Goal: Task Accomplishment & Management: Complete application form

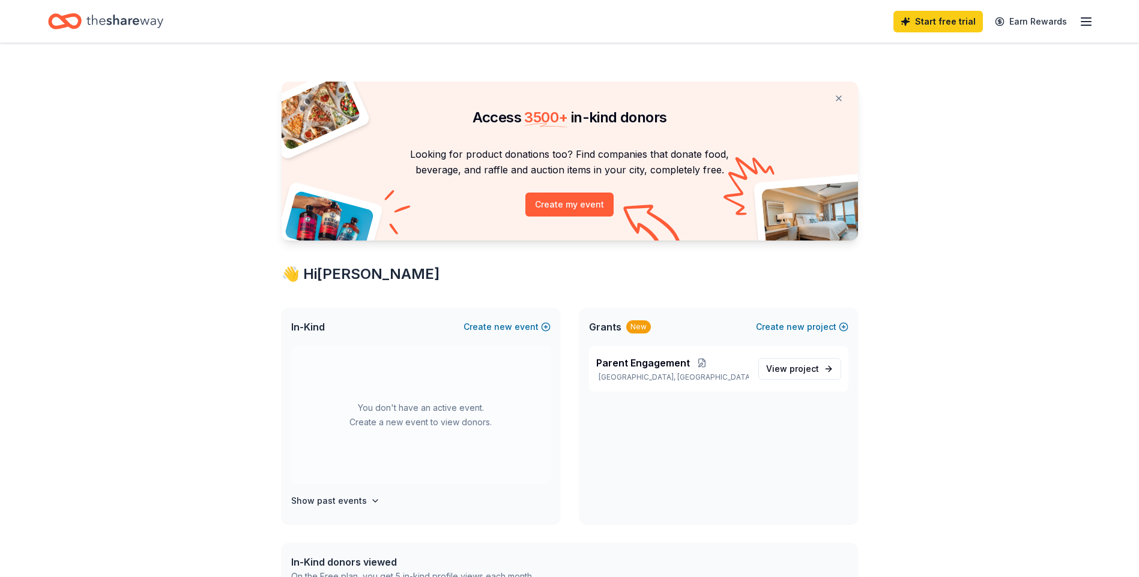
click at [136, 19] on icon "Home" at bounding box center [124, 21] width 77 height 25
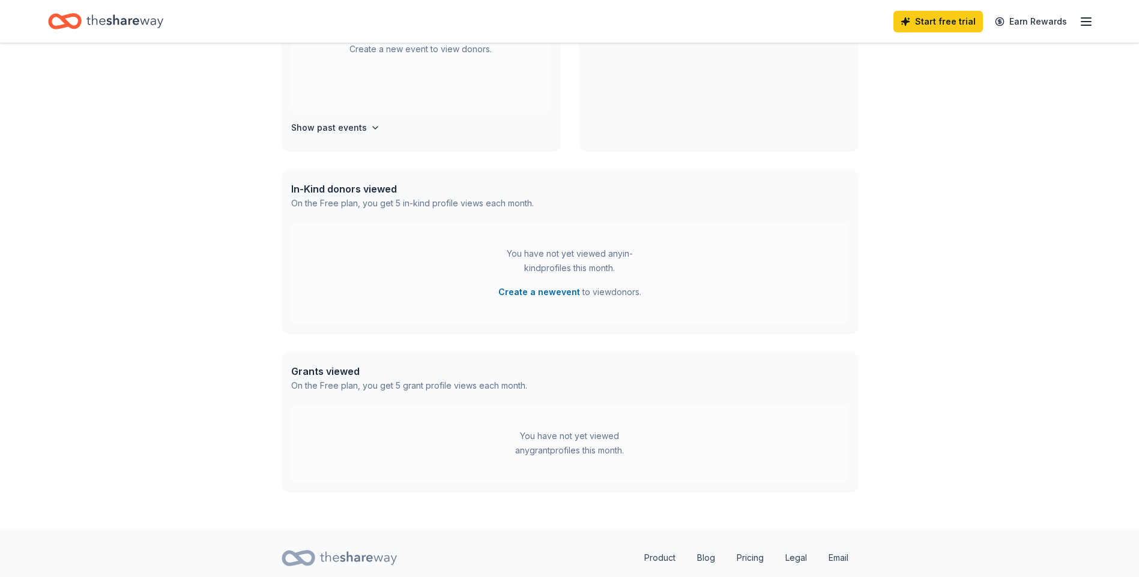
scroll to position [352, 0]
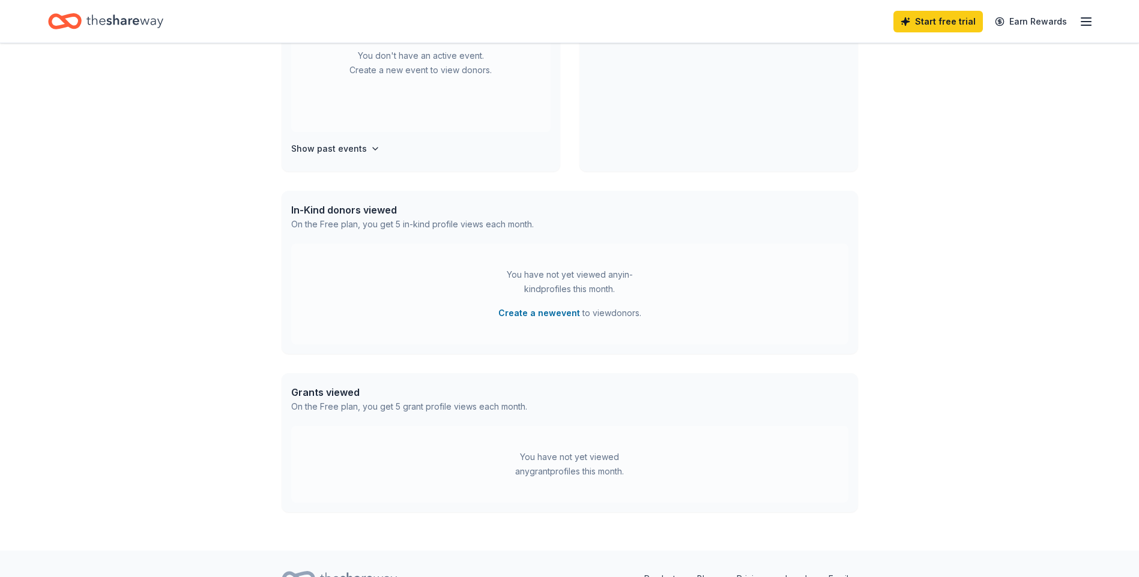
click at [561, 471] on div "You have not yet viewed any grant profiles this month." at bounding box center [570, 464] width 150 height 29
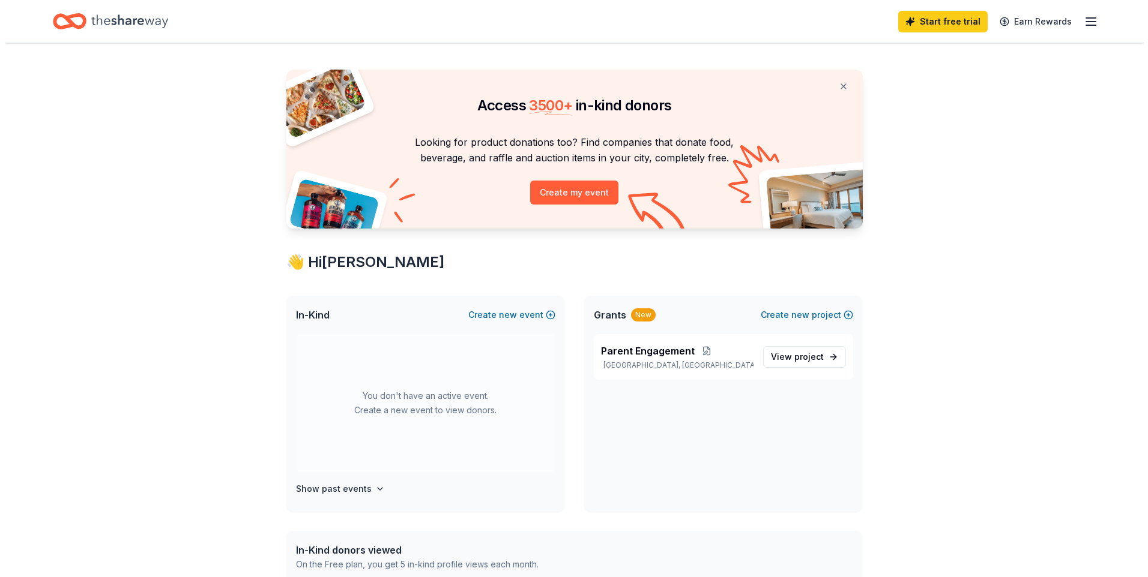
scroll to position [0, 0]
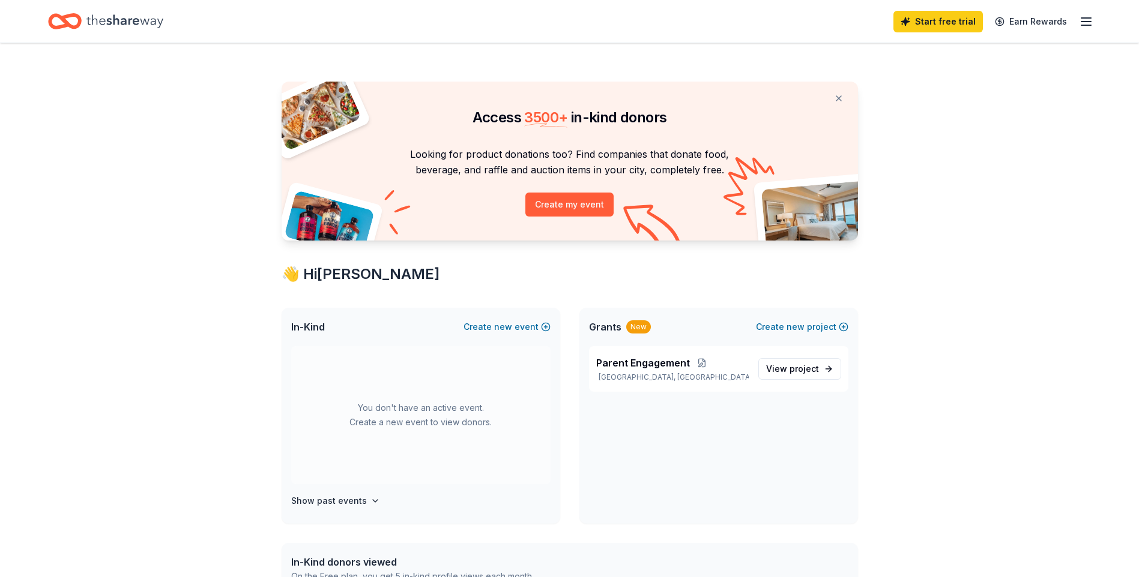
click at [1092, 20] on icon "button" at bounding box center [1086, 21] width 14 height 14
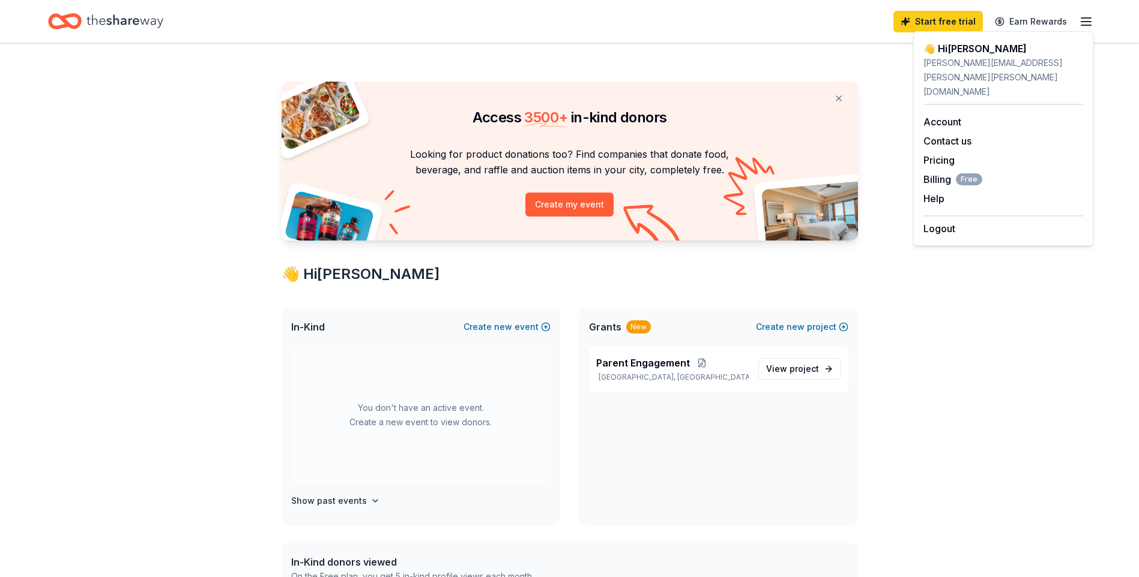
click at [924, 273] on div "Access 3500 + in-kind donors Looking for product donations too? Find companies …" at bounding box center [569, 473] width 1139 height 860
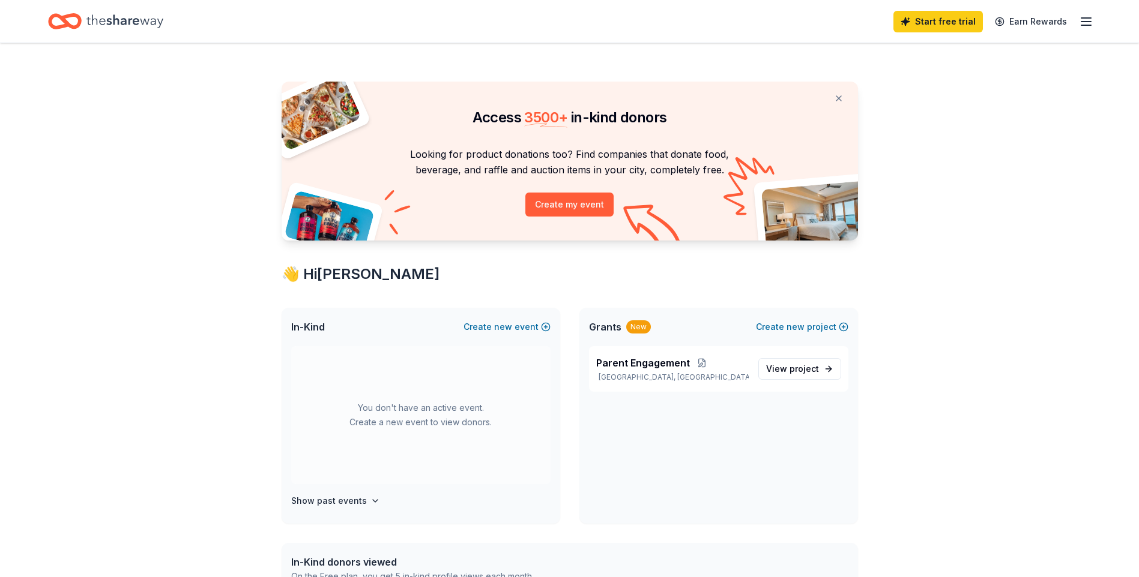
click at [594, 93] on div "Access 3500 + in-kind donors" at bounding box center [570, 107] width 576 height 50
click at [564, 210] on button "Create my event" at bounding box center [569, 205] width 88 height 24
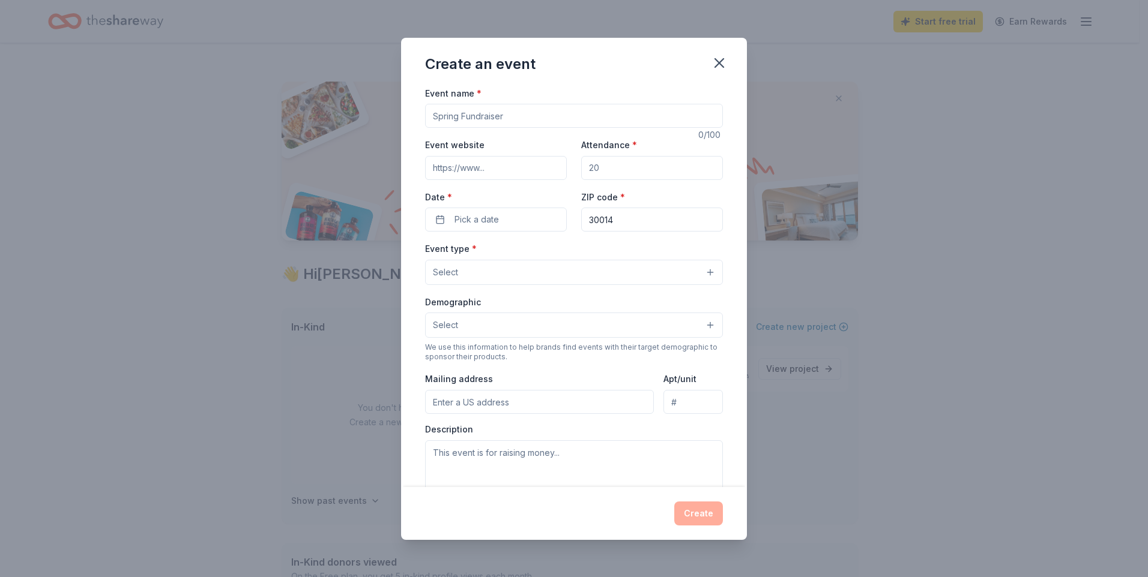
click at [498, 115] on input "Event name *" at bounding box center [574, 116] width 298 height 24
type input "Sensory Friendly Visit With Santa"
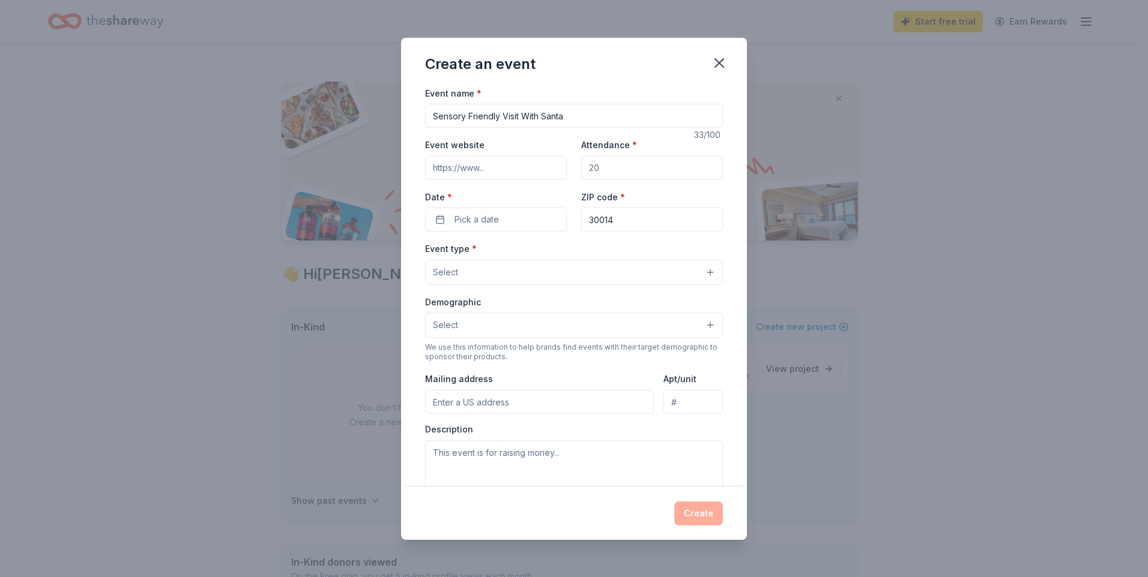
click at [644, 172] on input "Attendance *" at bounding box center [652, 168] width 142 height 24
click at [643, 172] on input "Attendance *" at bounding box center [652, 168] width 142 height 24
type input "50"
click at [506, 218] on button "Pick a date" at bounding box center [496, 220] width 142 height 24
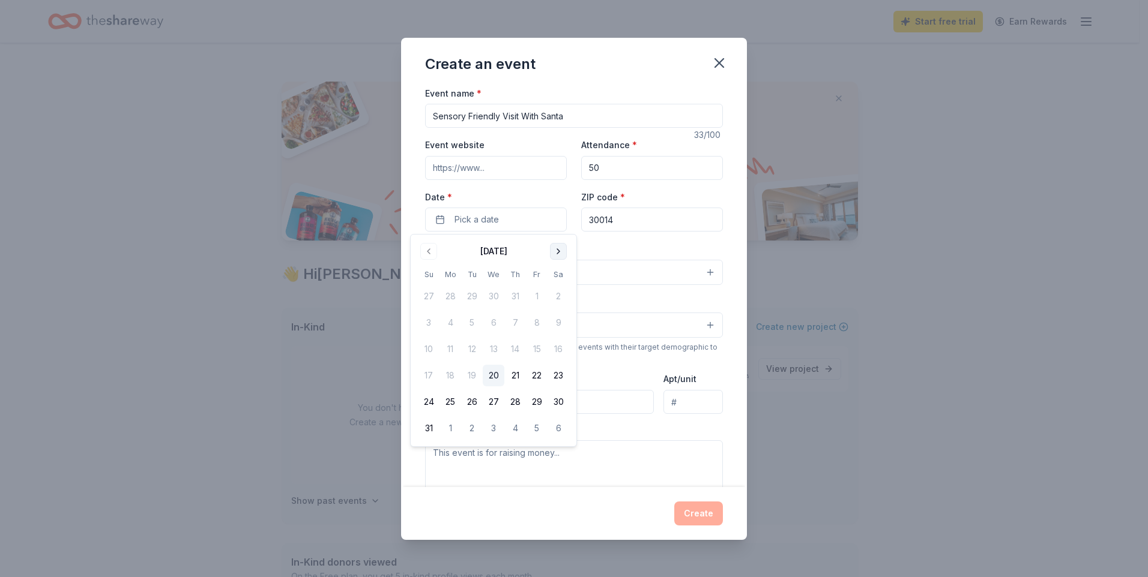
click at [562, 253] on button "Go to next month" at bounding box center [558, 251] width 17 height 17
click at [514, 316] on button "11" at bounding box center [515, 323] width 22 height 22
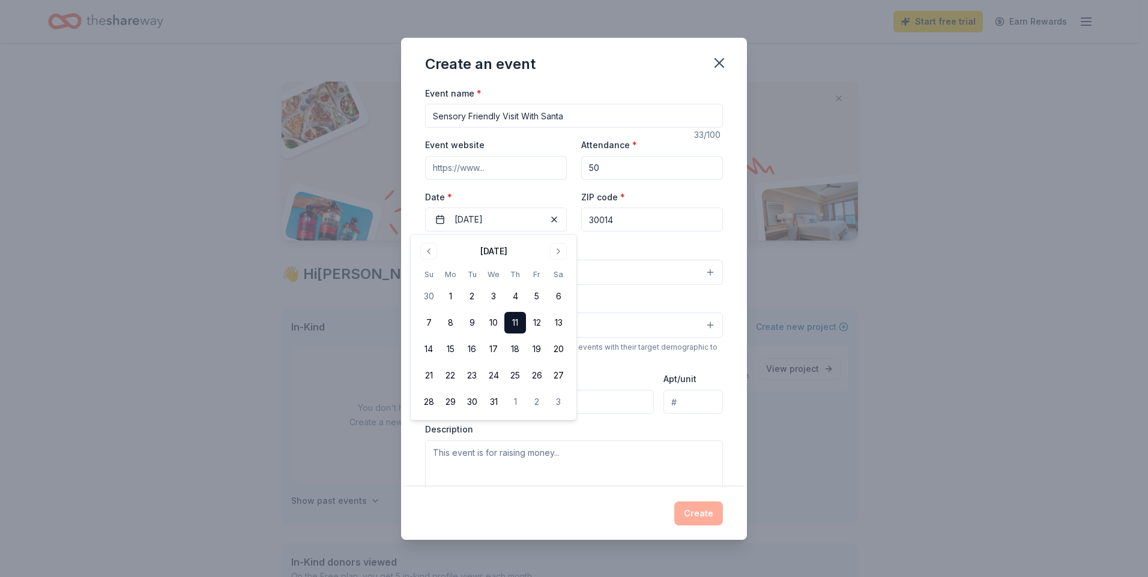
click at [630, 241] on div "Event name * Sensory Friendly Visit With Santa 33 /100 Event website Attendance…" at bounding box center [574, 363] width 298 height 555
click at [513, 271] on button "Select" at bounding box center [574, 272] width 298 height 25
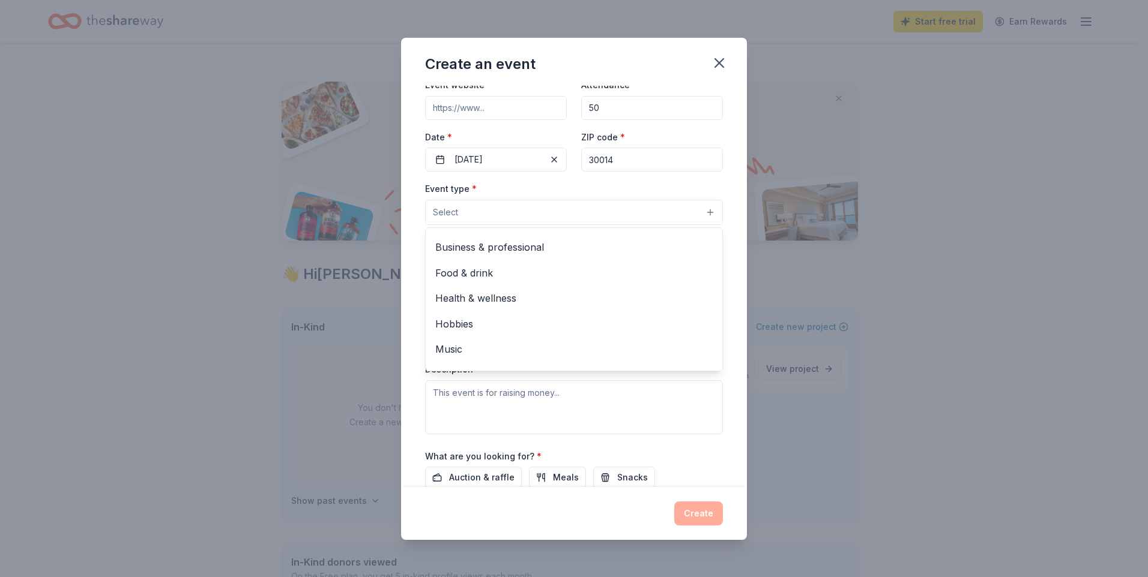
scroll to position [40, 0]
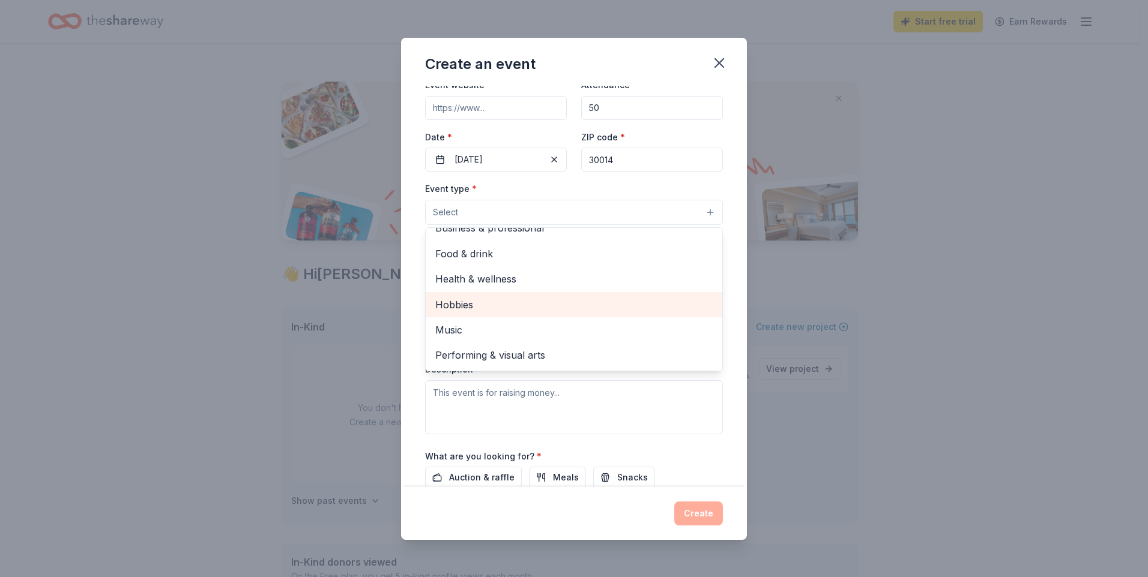
click at [525, 312] on span "Hobbies" at bounding box center [573, 305] width 277 height 16
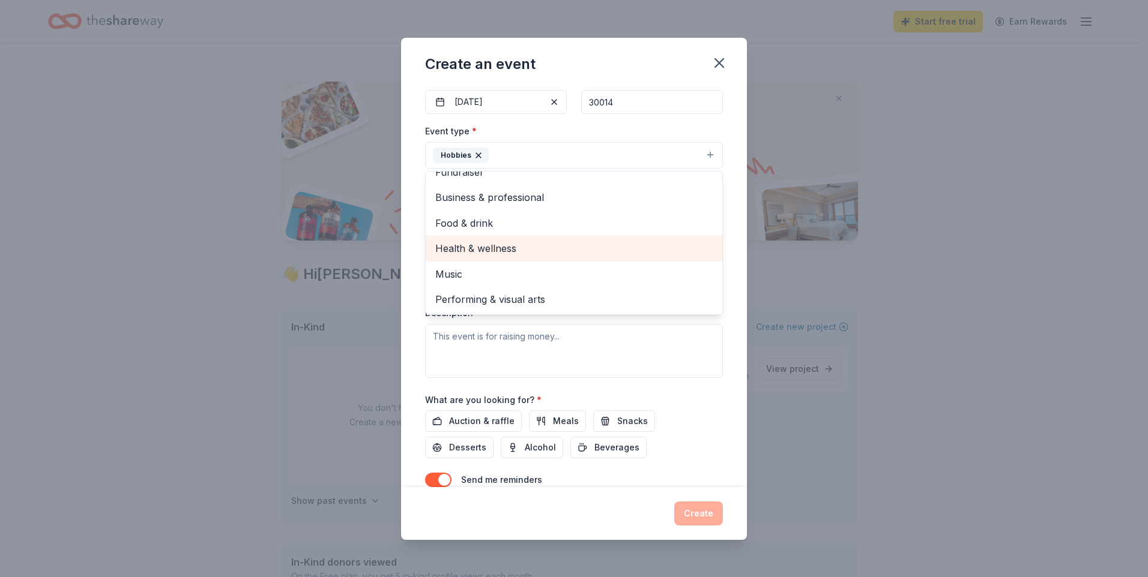
scroll to position [120, 0]
click at [399, 312] on div "Create an event Event name * Sensory Friendly Visit With Santa 33 /100 Event we…" at bounding box center [574, 288] width 1148 height 577
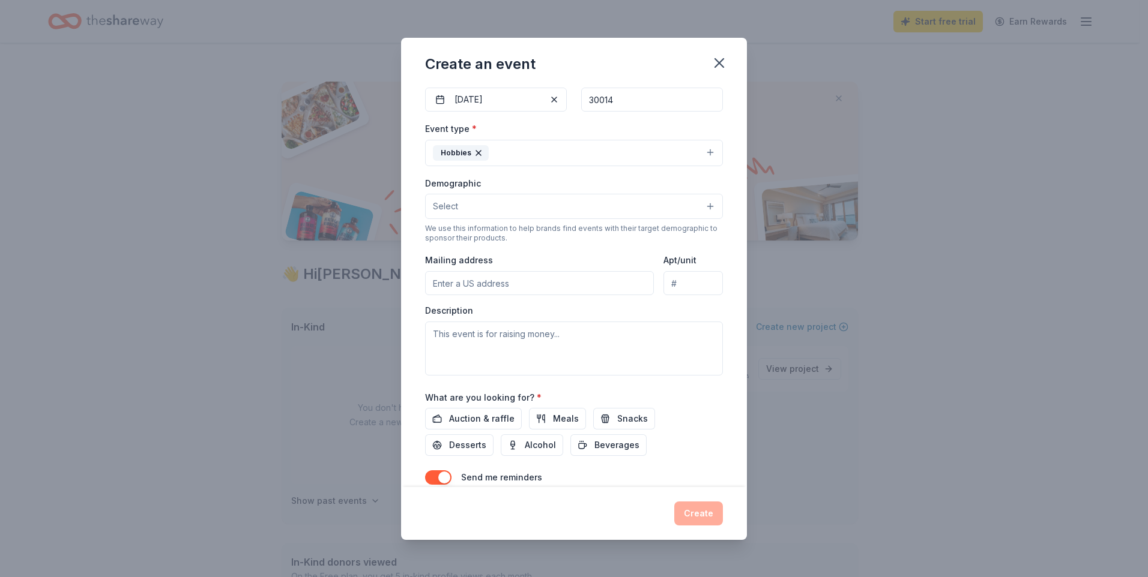
click at [481, 283] on input "Mailing address" at bounding box center [539, 283] width 229 height 24
click at [538, 210] on button "Select" at bounding box center [574, 206] width 298 height 25
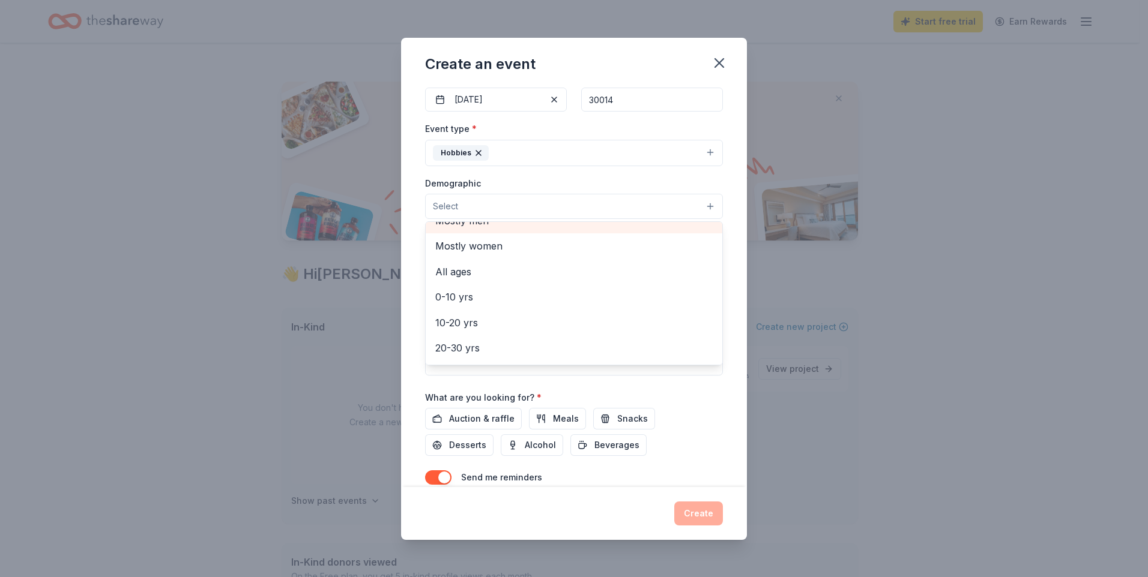
scroll to position [60, 0]
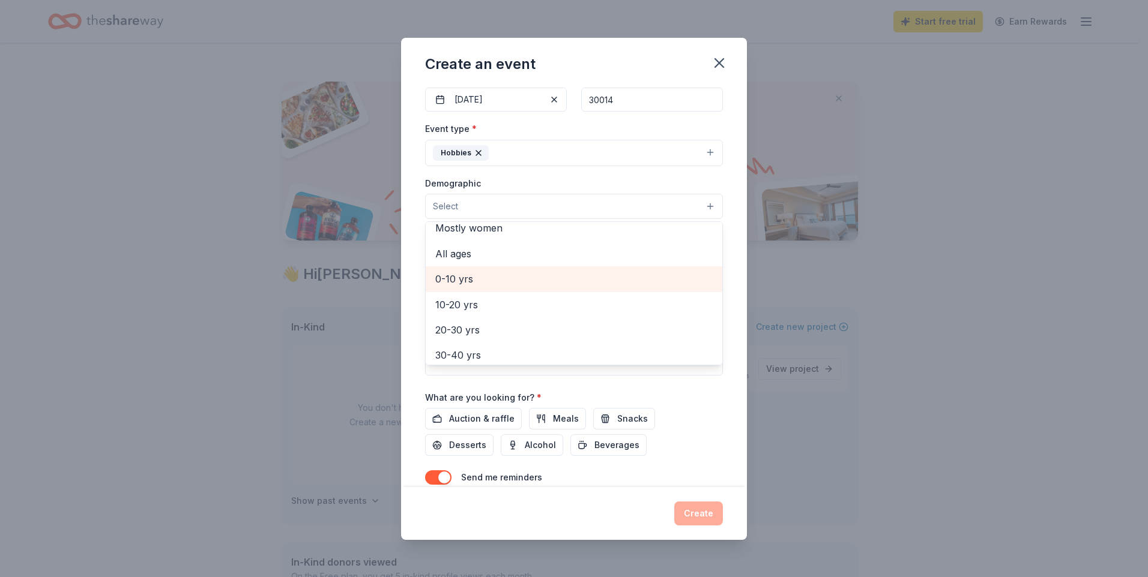
click at [492, 282] on span "0-10 yrs" at bounding box center [573, 279] width 277 height 16
click at [490, 285] on span "10-20 yrs" at bounding box center [573, 281] width 277 height 16
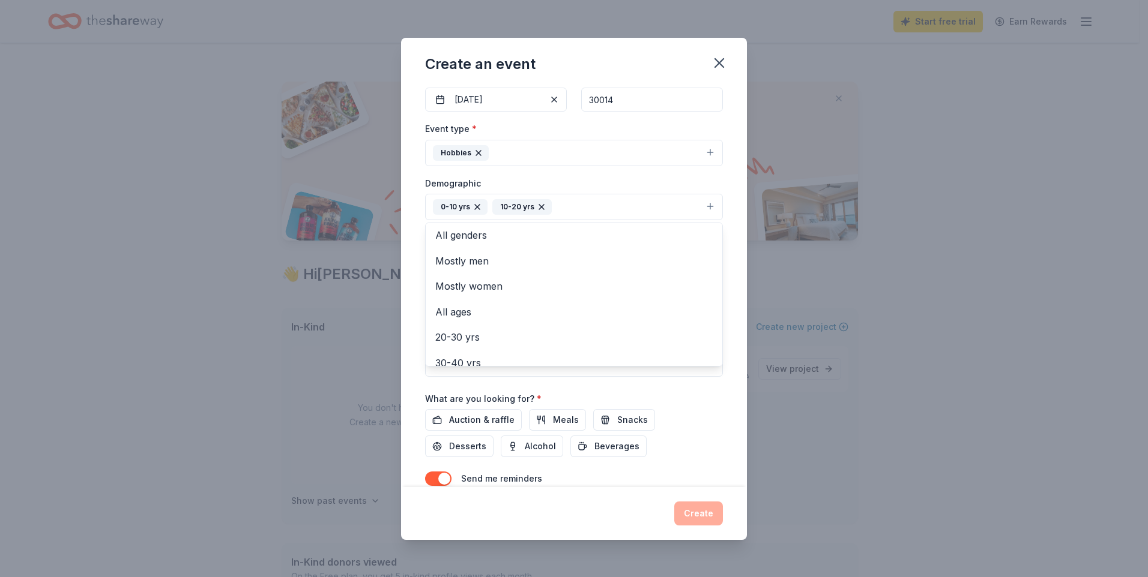
scroll to position [0, 0]
click at [458, 243] on span "All genders" at bounding box center [573, 239] width 277 height 16
click at [410, 252] on div "Event name * Sensory Friendly Visit With Santa 33 /100 Event website Attendance…" at bounding box center [574, 287] width 346 height 402
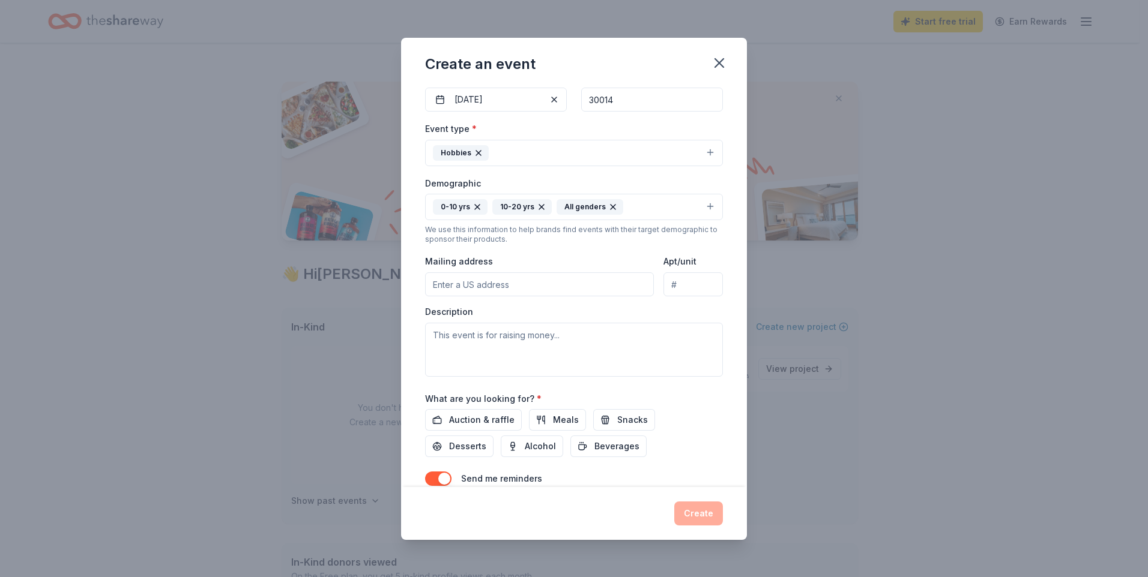
click at [503, 284] on input "Mailing address" at bounding box center [539, 285] width 229 height 24
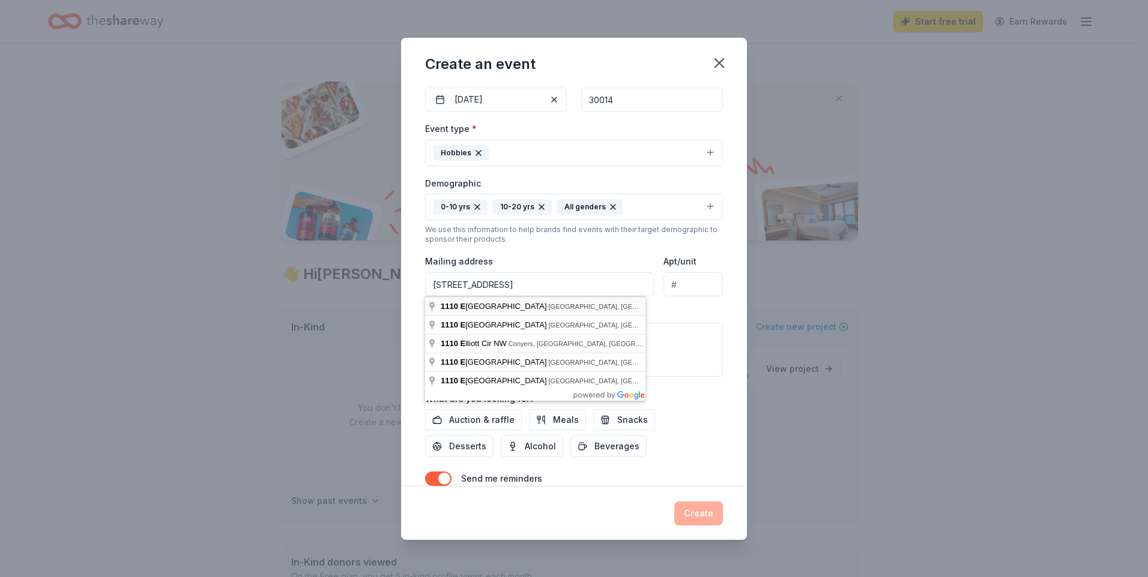
type input "1110 Emory Street, Oxford, GA, 30054"
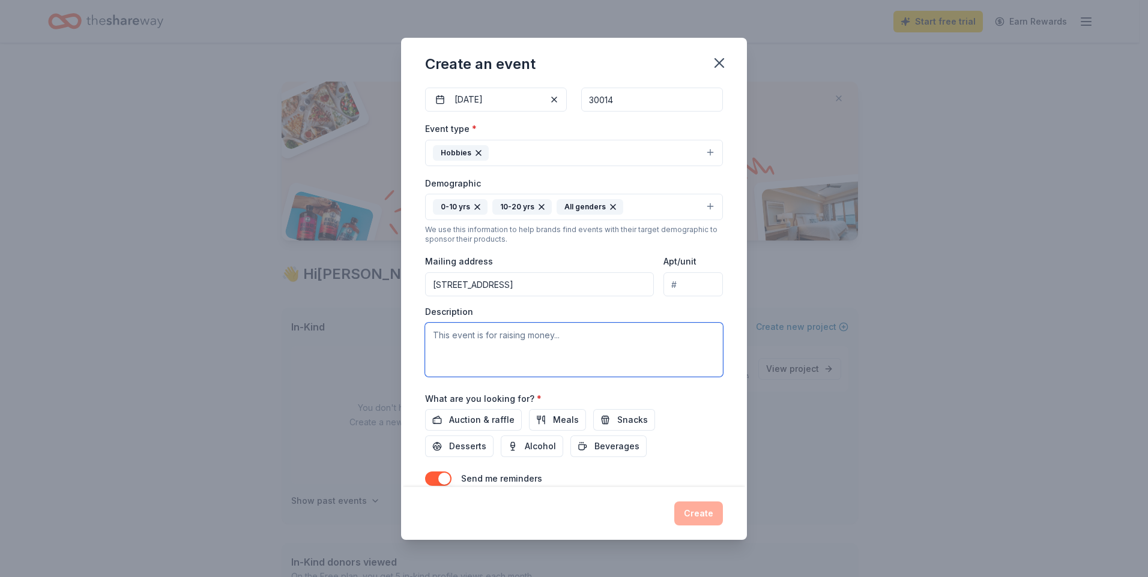
click at [499, 351] on textarea at bounding box center [574, 350] width 298 height 54
type textarea "t"
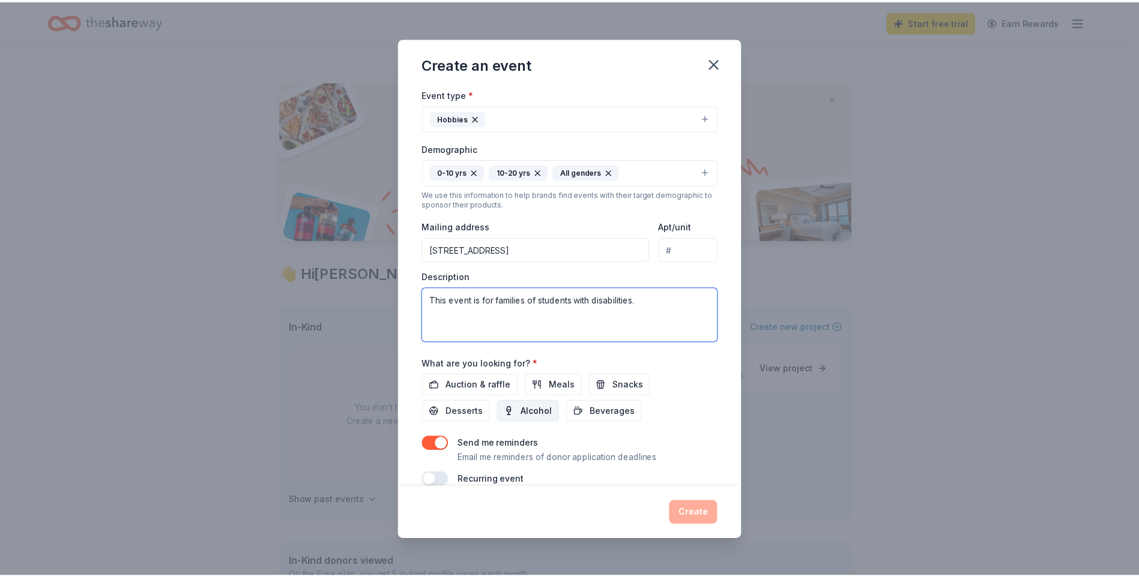
scroll to position [174, 0]
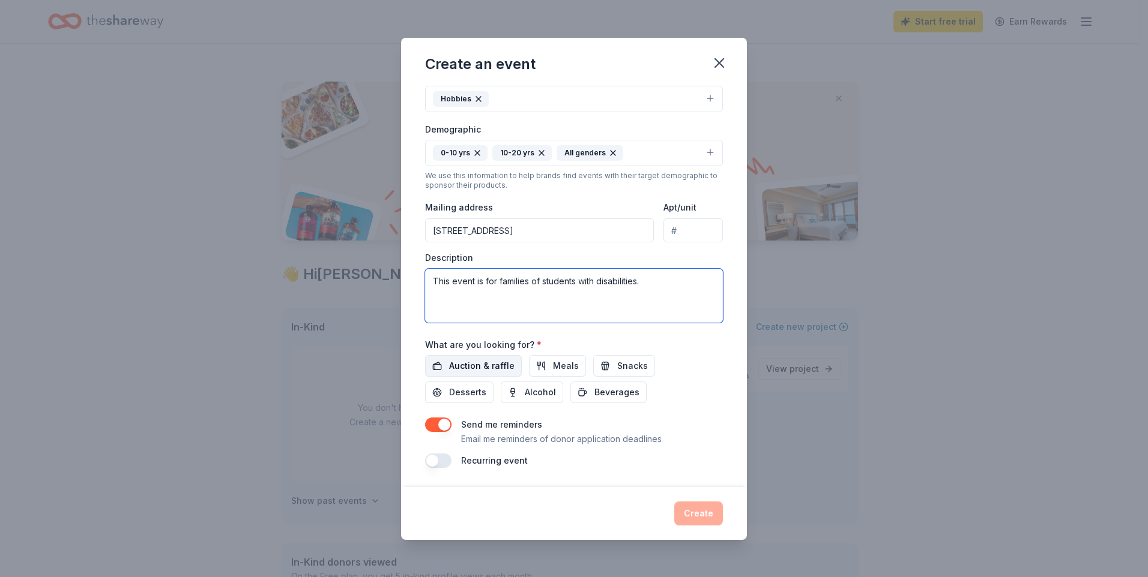
type textarea "This event is for families of students with disabilities."
click at [495, 370] on span "Auction & raffle" at bounding box center [481, 366] width 65 height 14
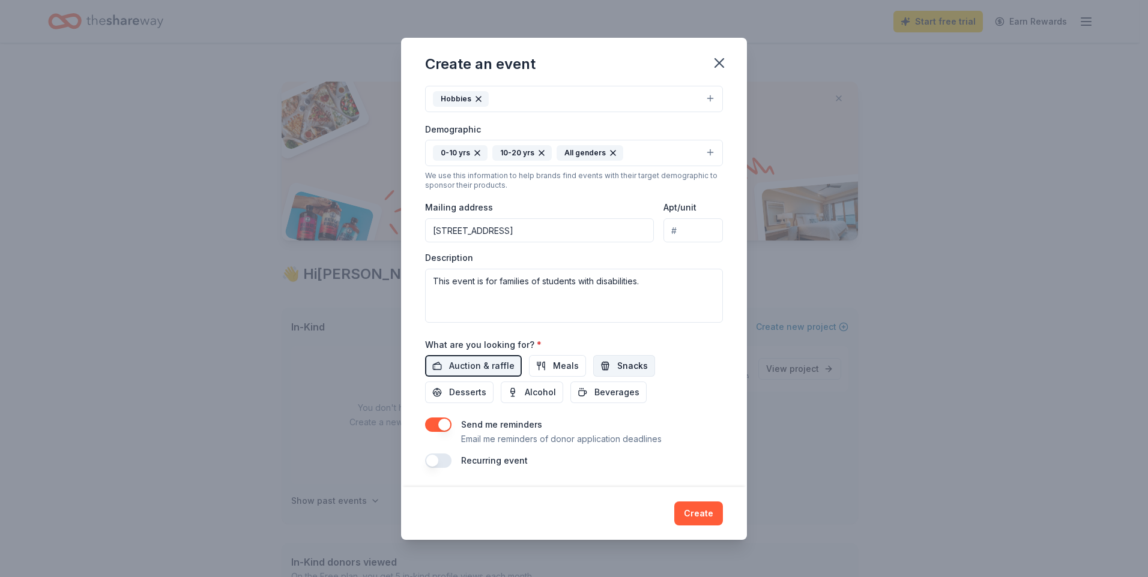
click at [623, 370] on span "Snacks" at bounding box center [632, 366] width 31 height 14
click at [696, 513] on button "Create" at bounding box center [698, 514] width 49 height 24
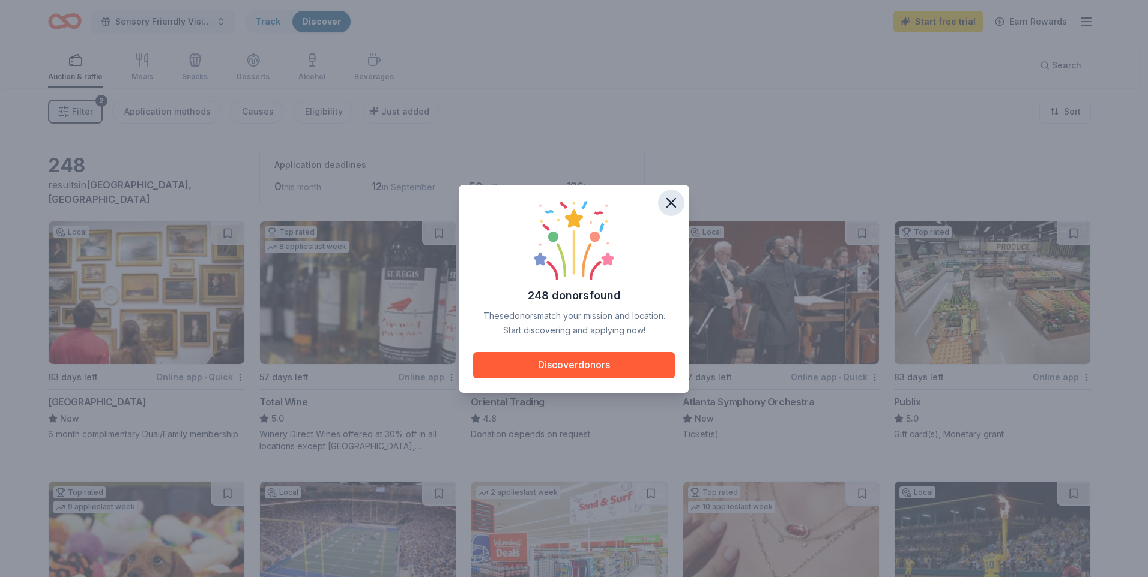
click at [671, 205] on icon "button" at bounding box center [671, 202] width 17 height 17
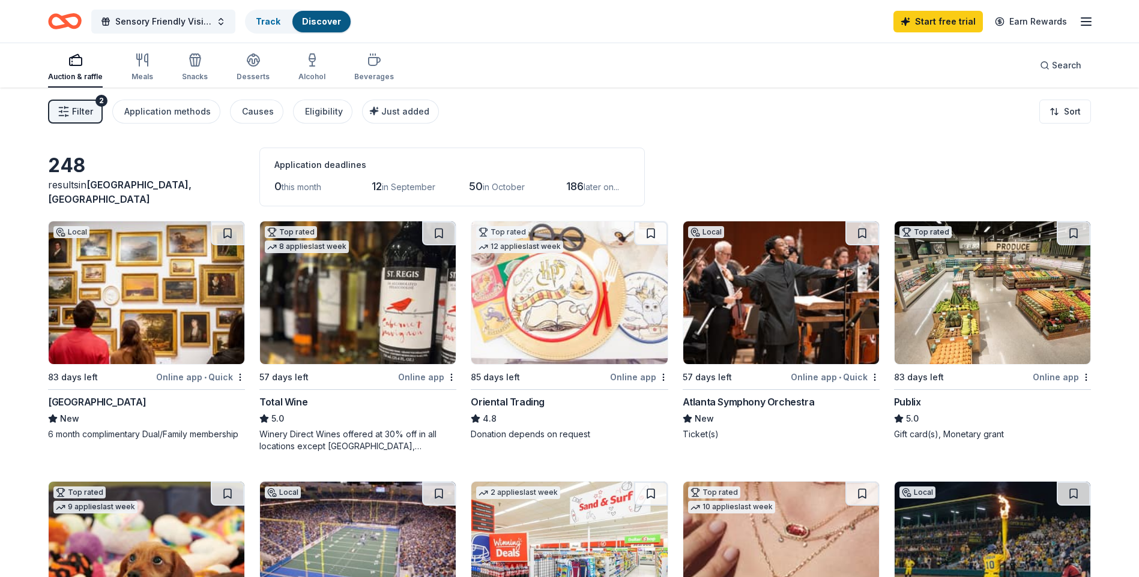
scroll to position [60, 0]
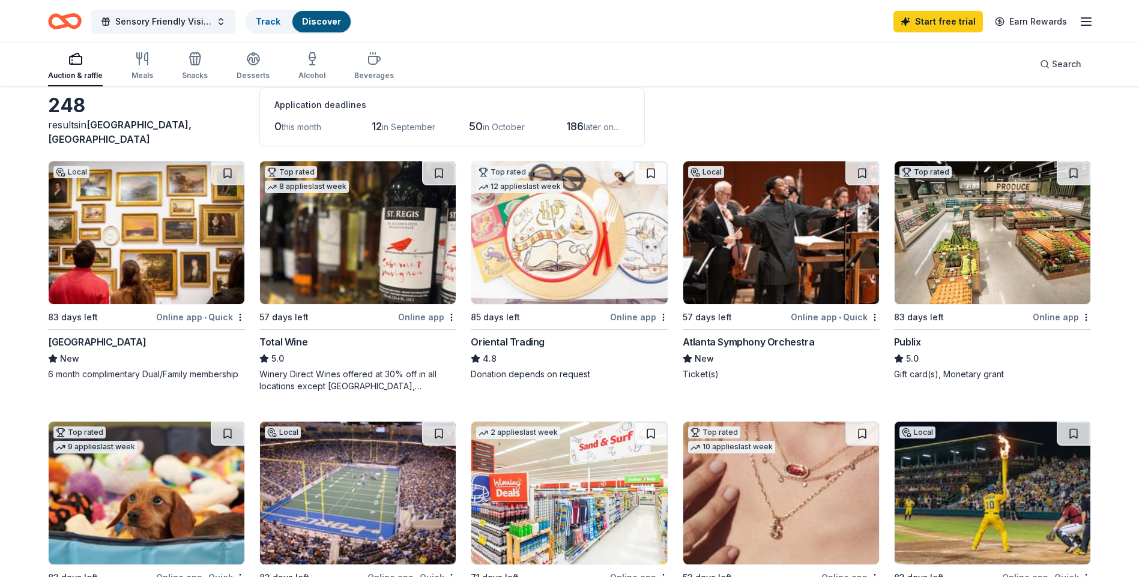
click at [564, 290] on img at bounding box center [569, 232] width 196 height 143
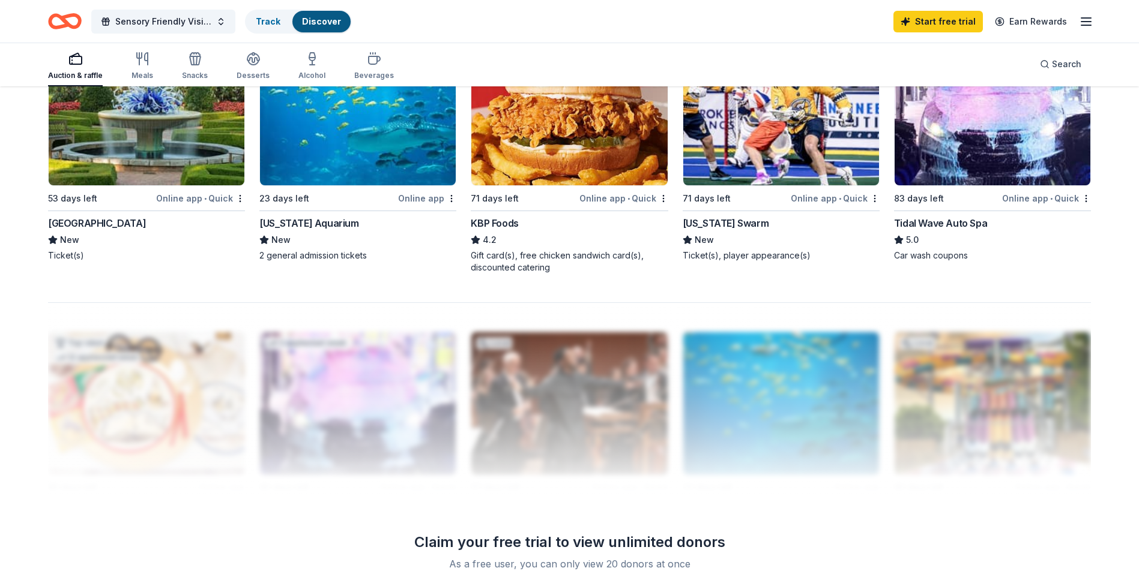
scroll to position [900, 0]
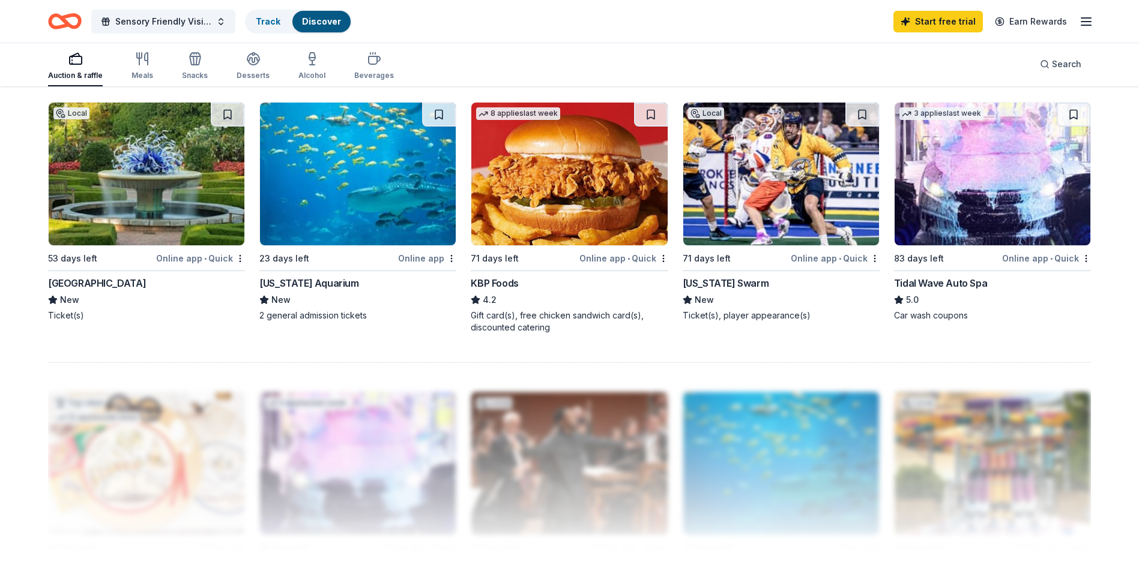
click at [312, 285] on div "Georgia Aquarium" at bounding box center [308, 283] width 99 height 14
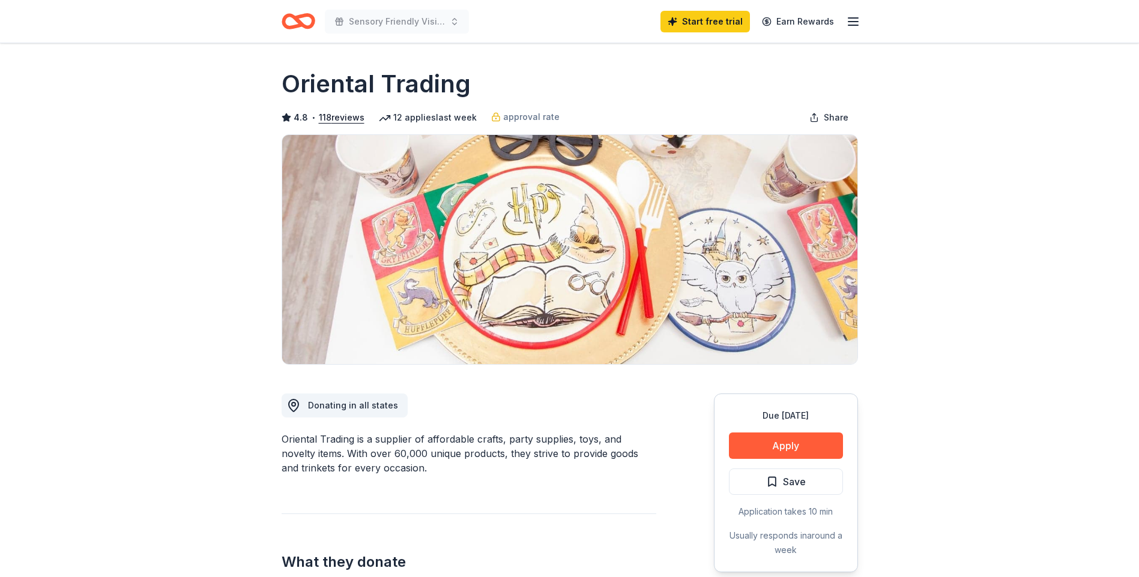
scroll to position [60, 0]
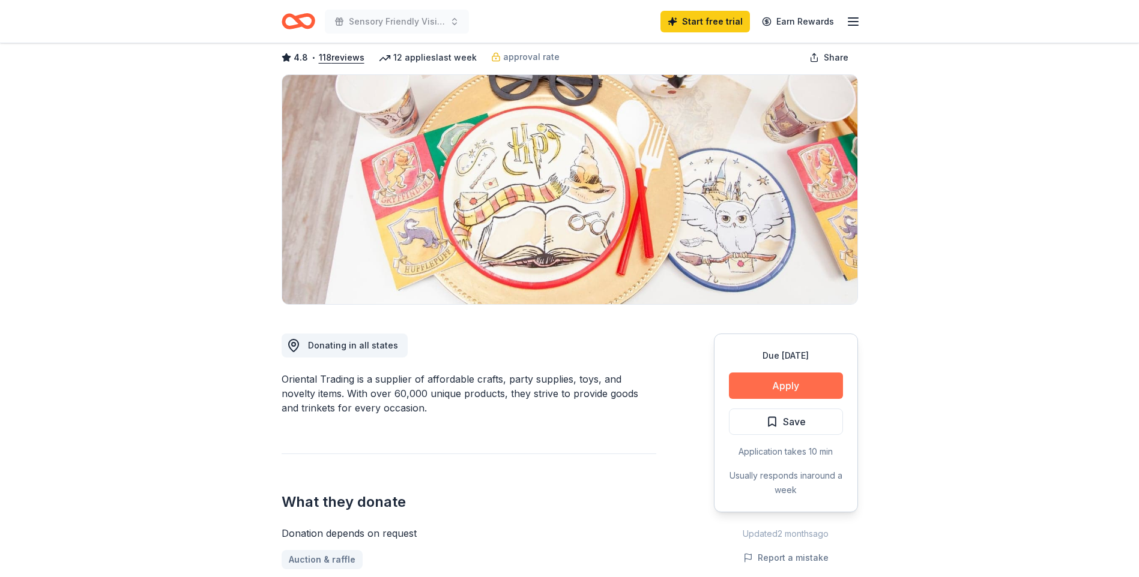
click at [780, 381] on button "Apply" at bounding box center [786, 386] width 114 height 26
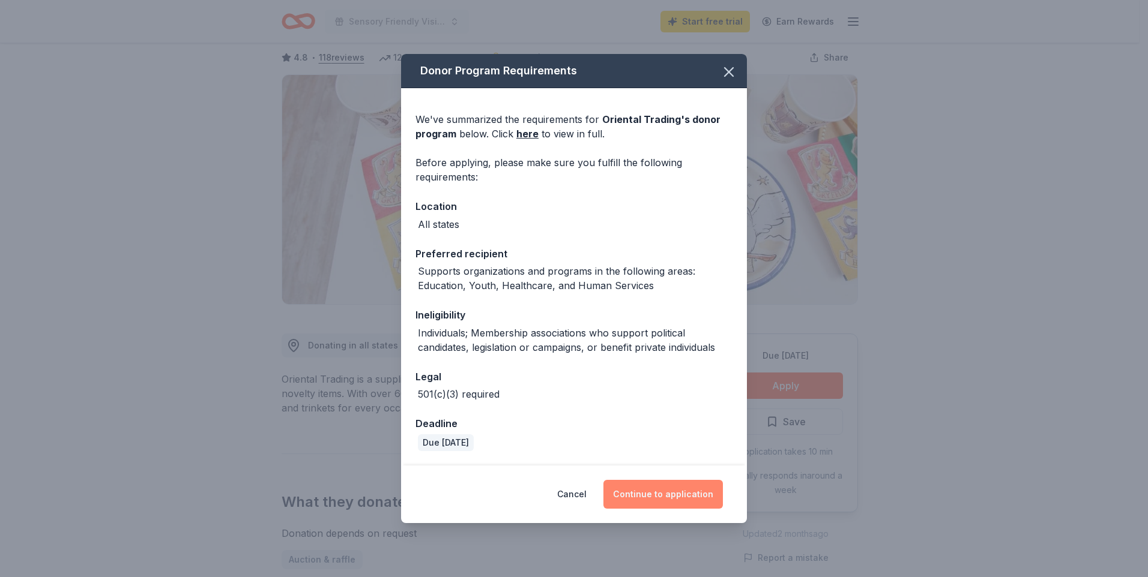
click at [690, 496] on button "Continue to application" at bounding box center [662, 494] width 119 height 29
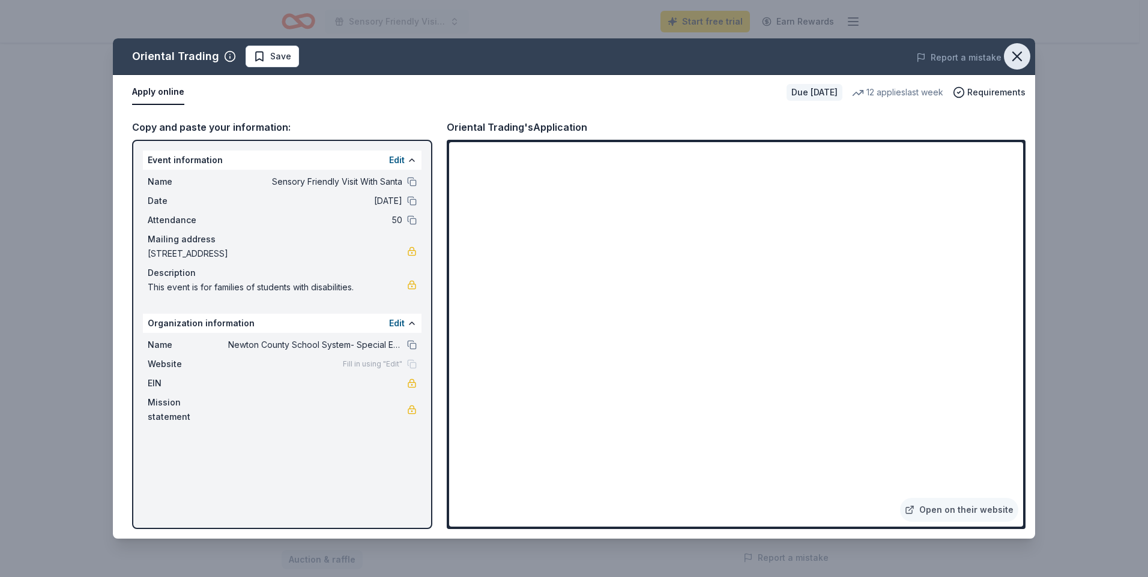
click at [1015, 52] on icon "button" at bounding box center [1017, 56] width 17 height 17
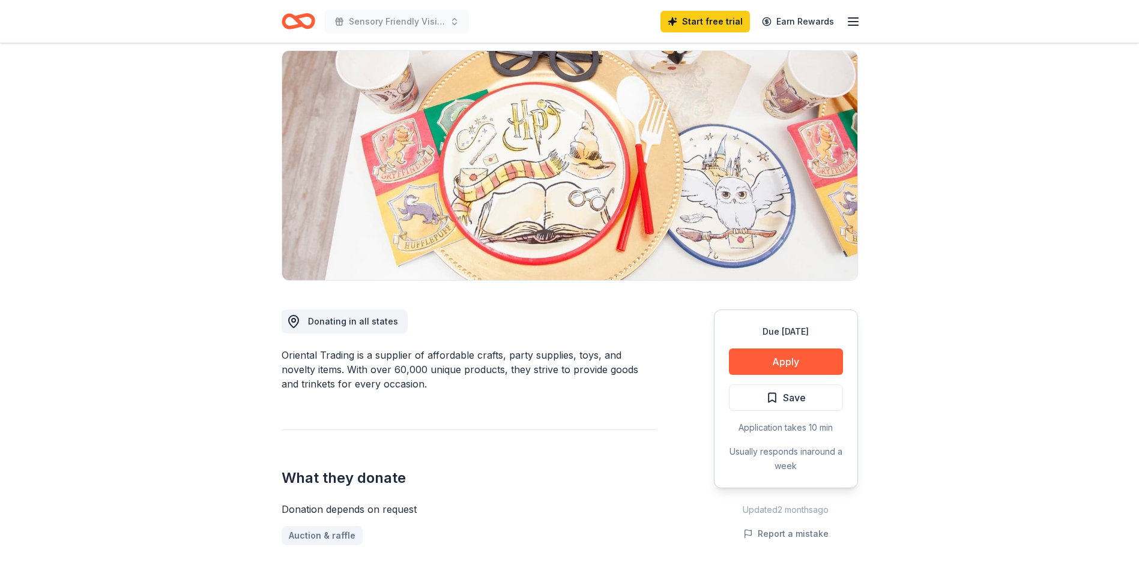
scroll to position [0, 0]
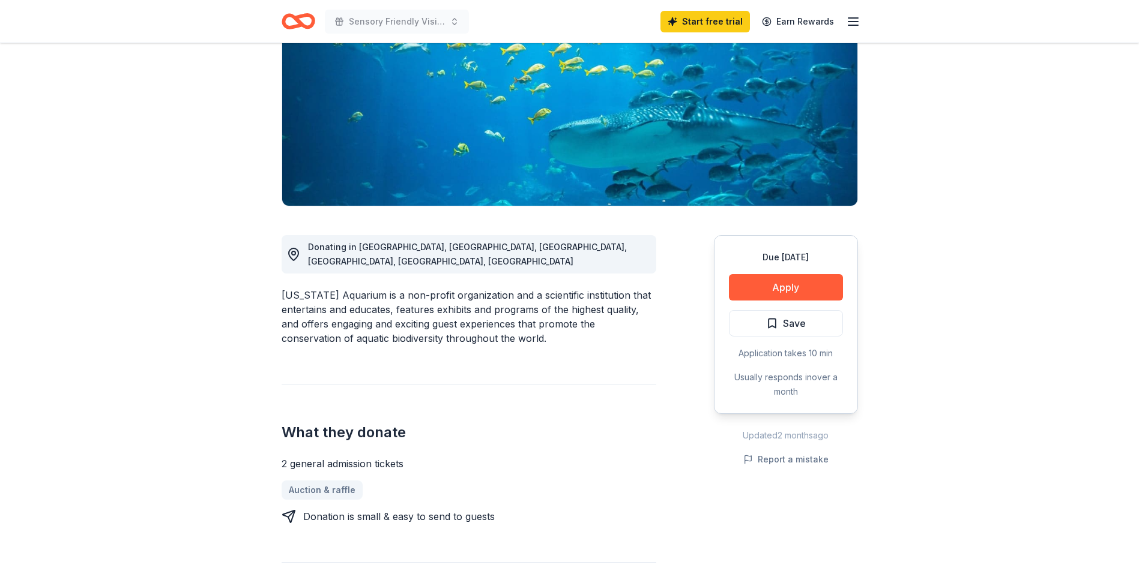
scroll to position [180, 0]
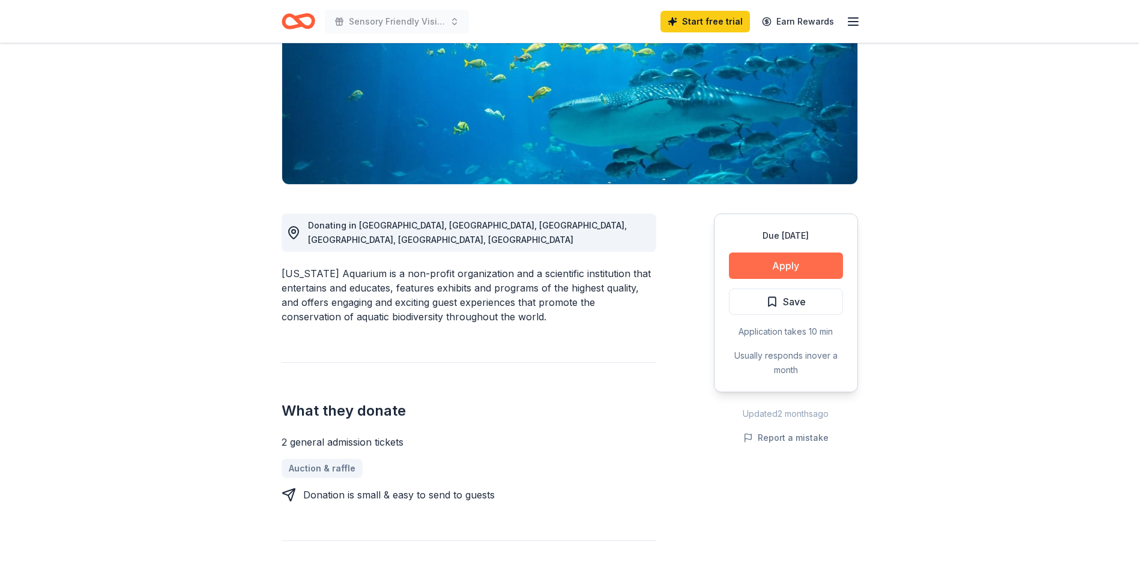
click at [782, 262] on button "Apply" at bounding box center [786, 266] width 114 height 26
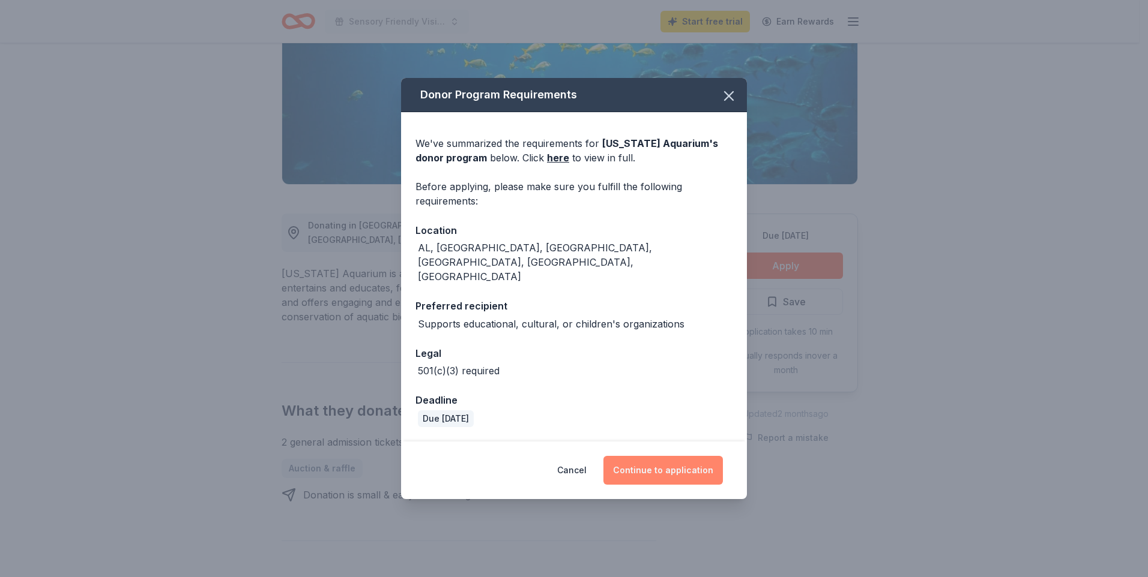
click at [671, 456] on button "Continue to application" at bounding box center [662, 470] width 119 height 29
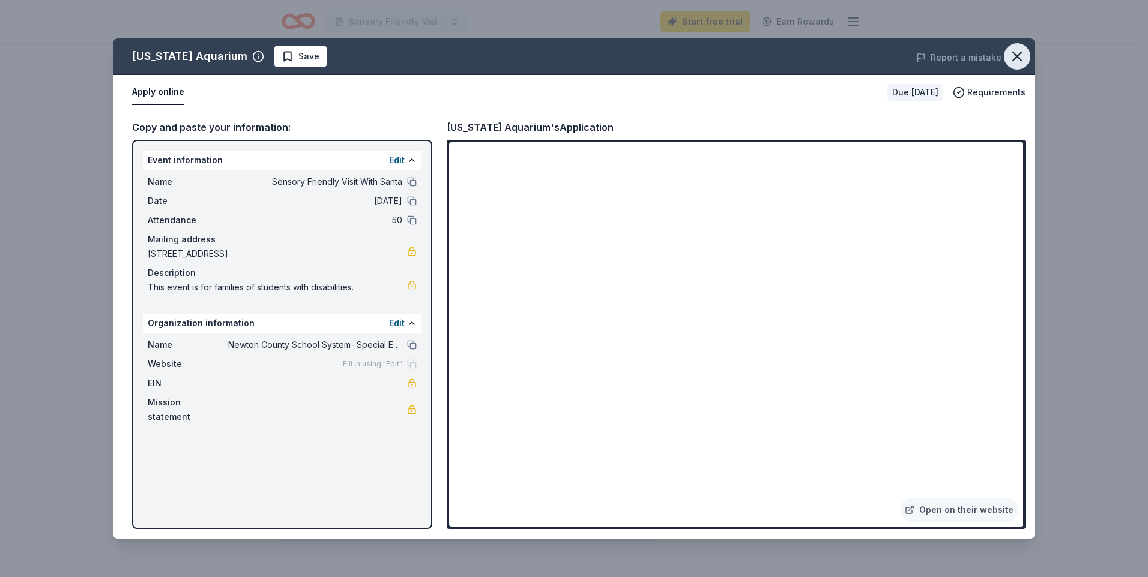
click at [1016, 50] on icon "button" at bounding box center [1017, 56] width 17 height 17
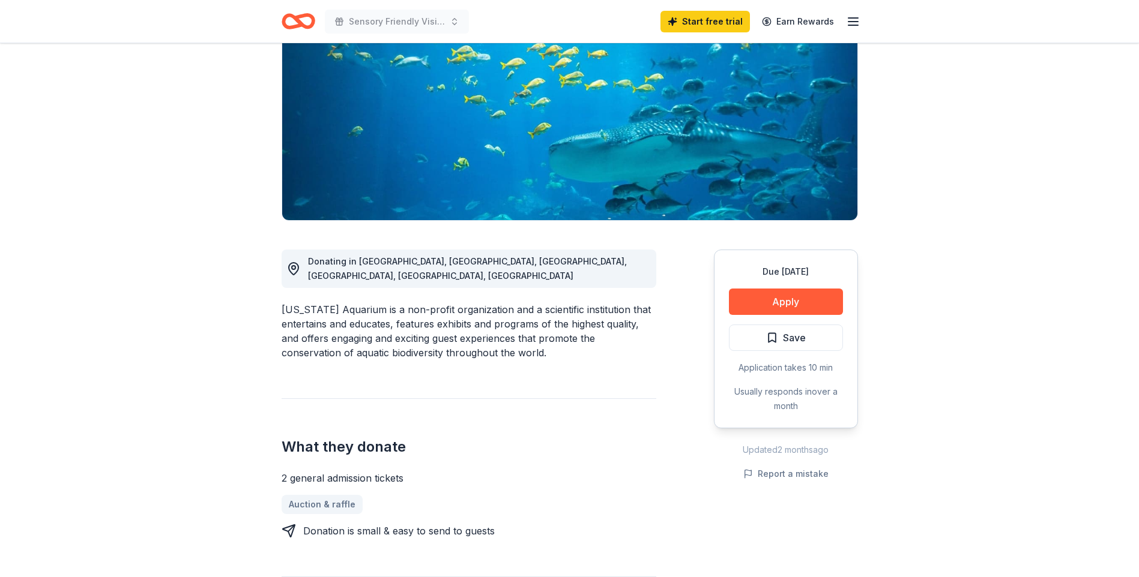
scroll to position [0, 0]
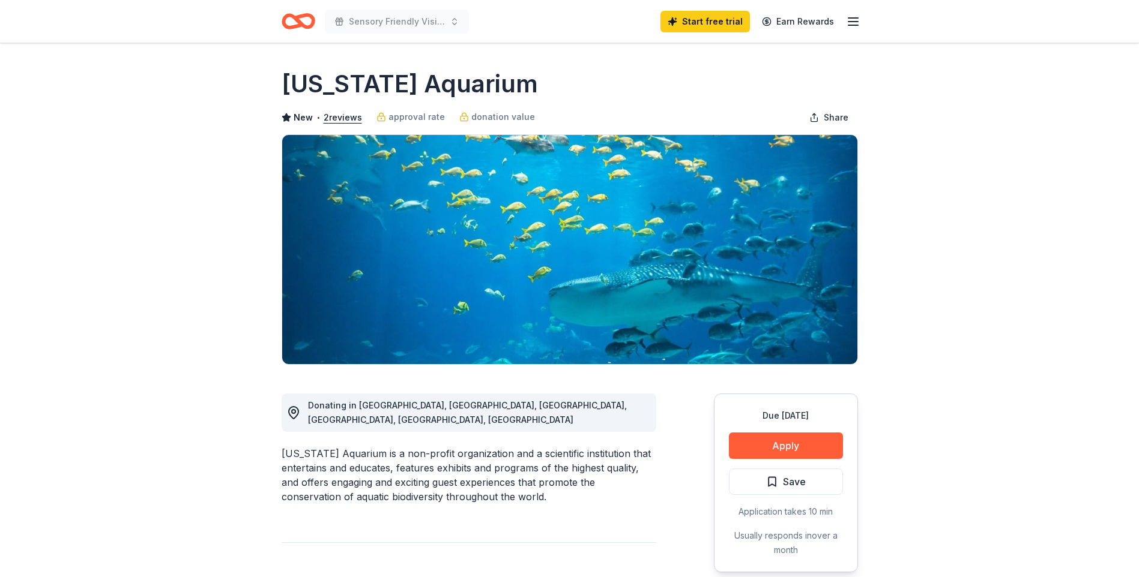
click at [306, 22] on icon "Home" at bounding box center [299, 21] width 34 height 28
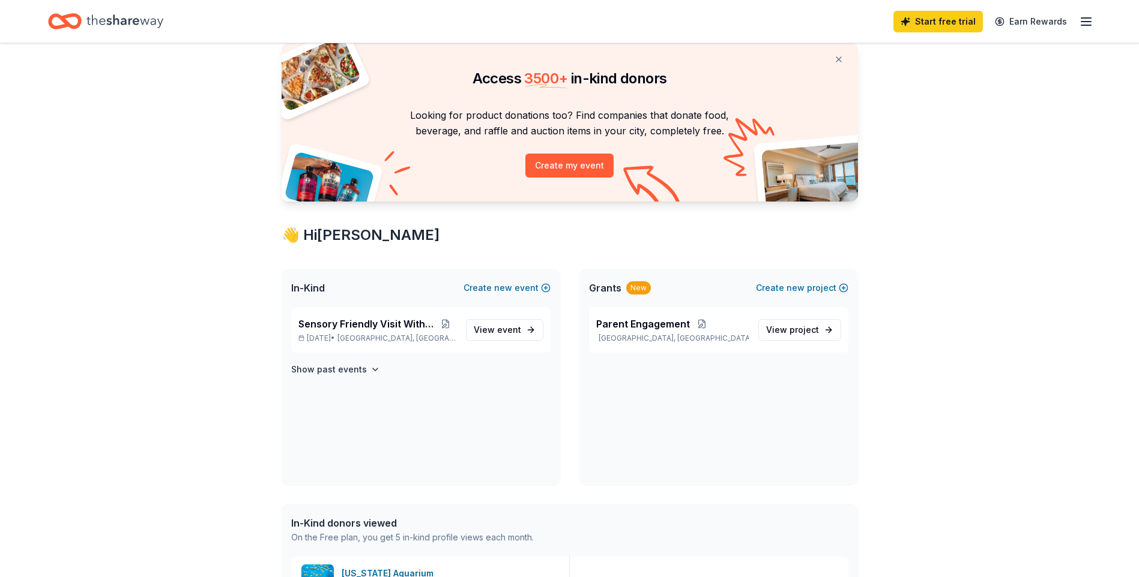
scroll to position [60, 0]
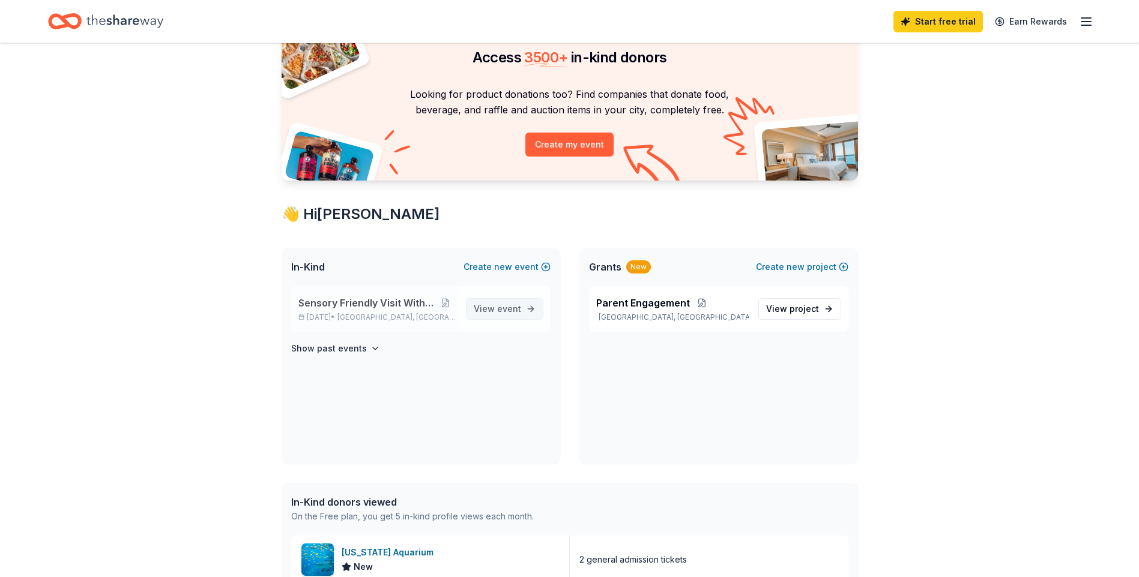
click at [510, 310] on span "event" at bounding box center [509, 309] width 24 height 10
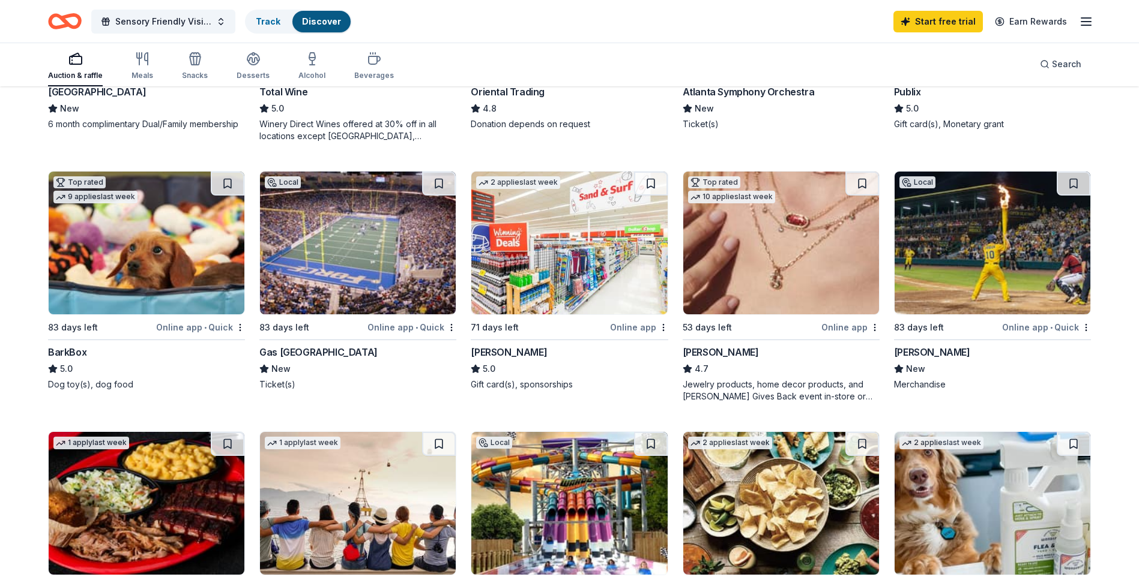
scroll to position [300, 0]
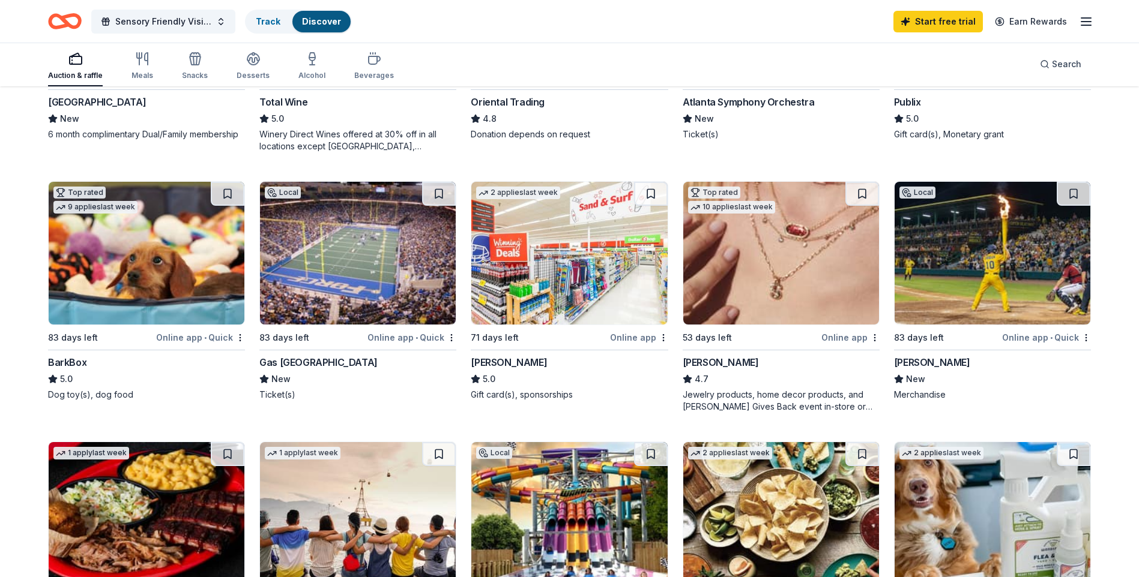
click at [155, 312] on img at bounding box center [147, 253] width 196 height 143
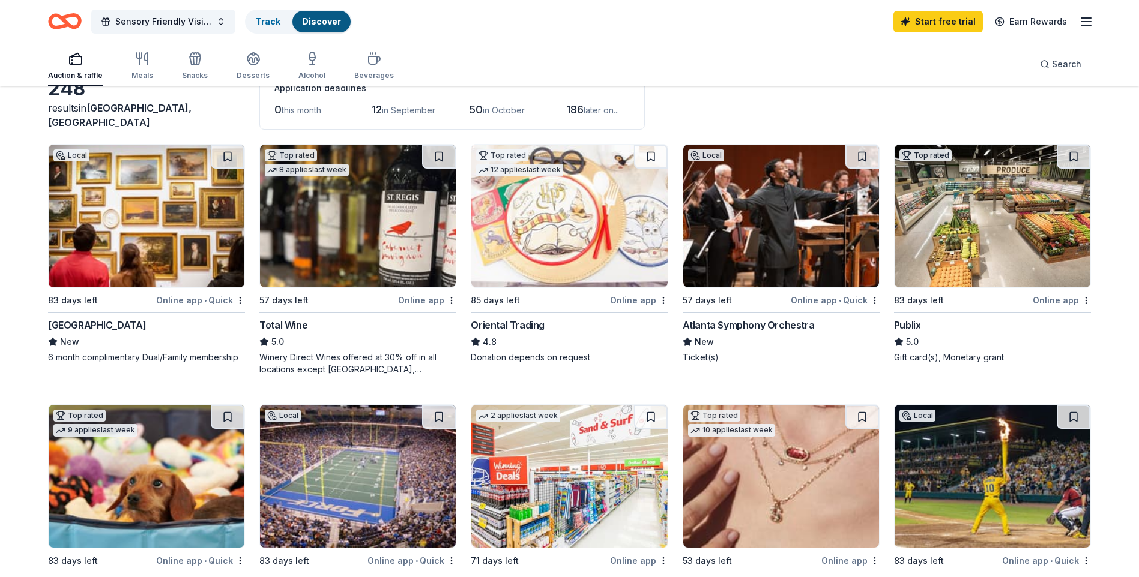
scroll to position [0, 0]
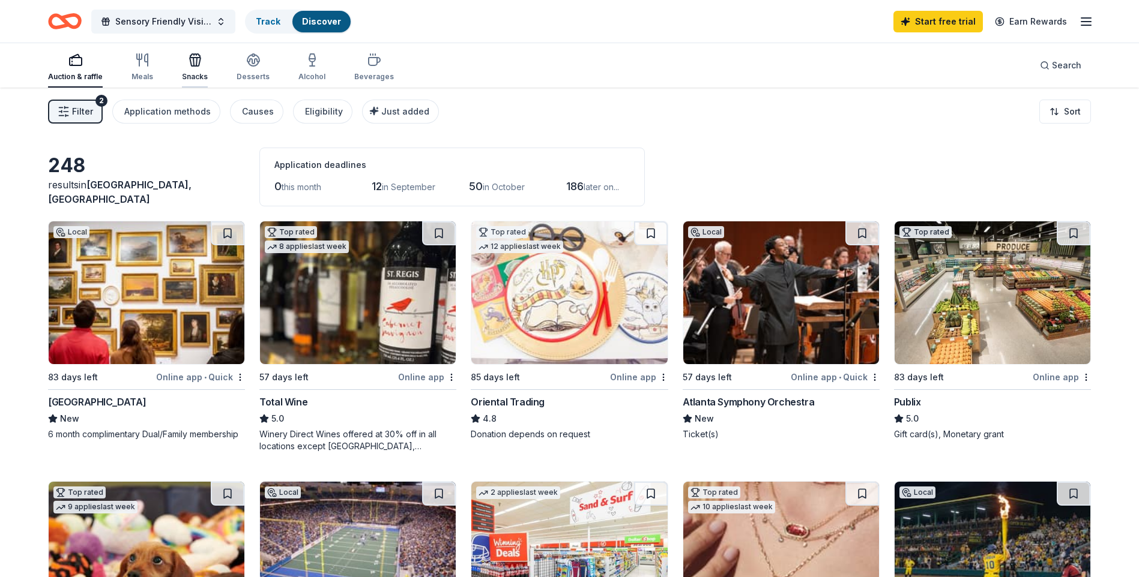
click at [193, 66] on icon "button" at bounding box center [195, 62] width 11 height 8
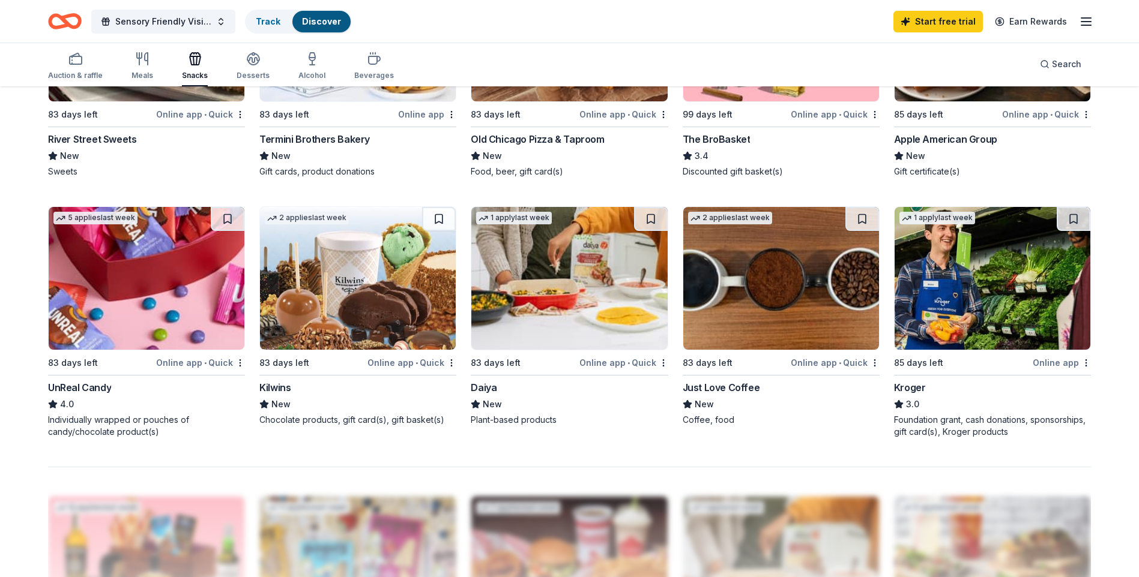
scroll to position [780, 0]
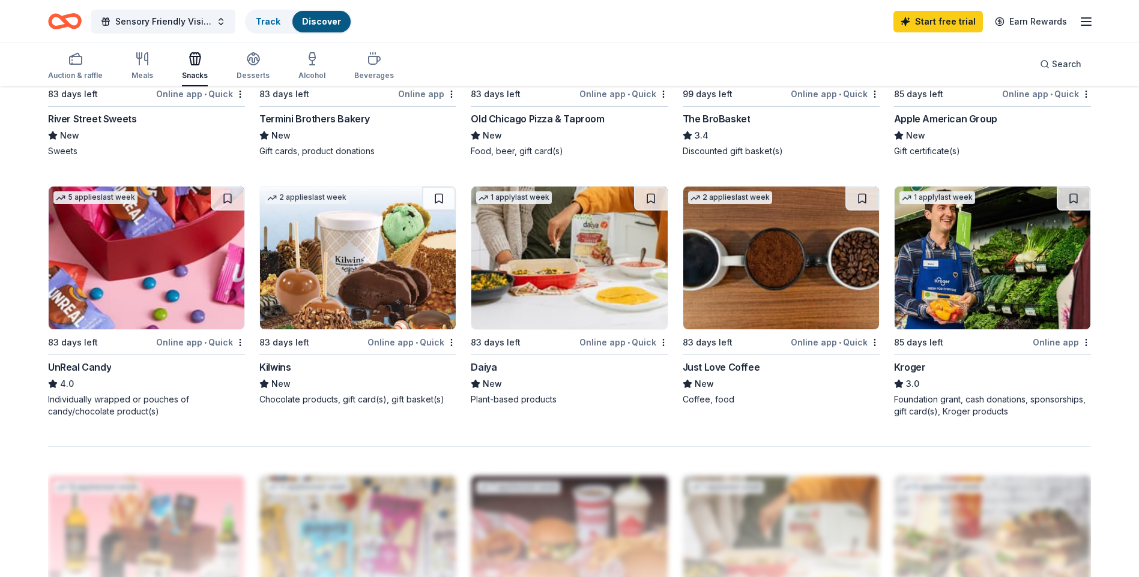
click at [966, 331] on div "1 apply last week 85 days left Online app Kroger 3.0 Foundation grant, cash don…" at bounding box center [992, 302] width 197 height 232
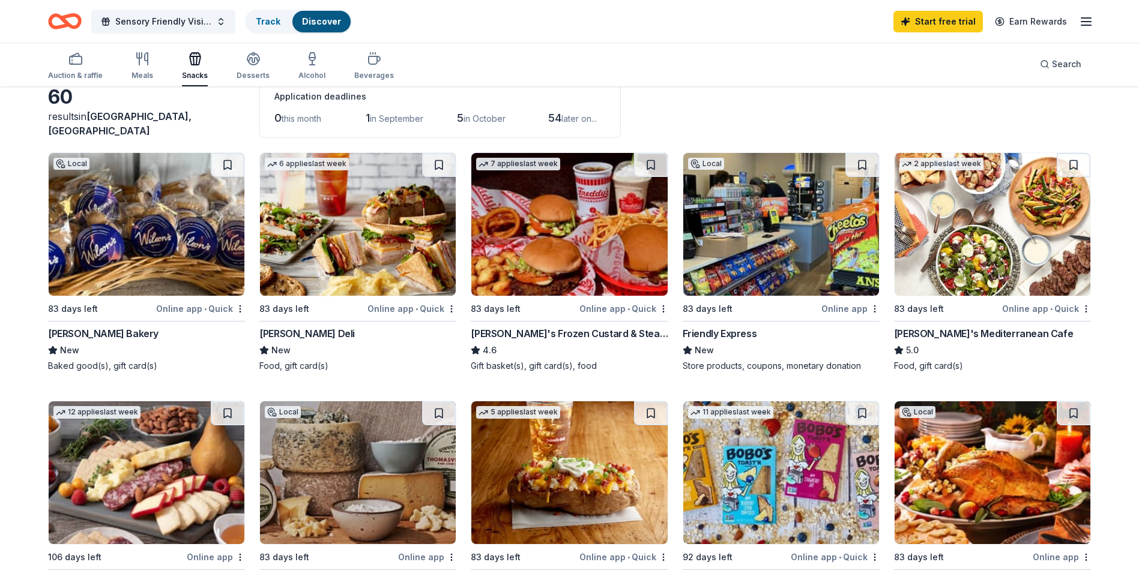
scroll to position [50, 0]
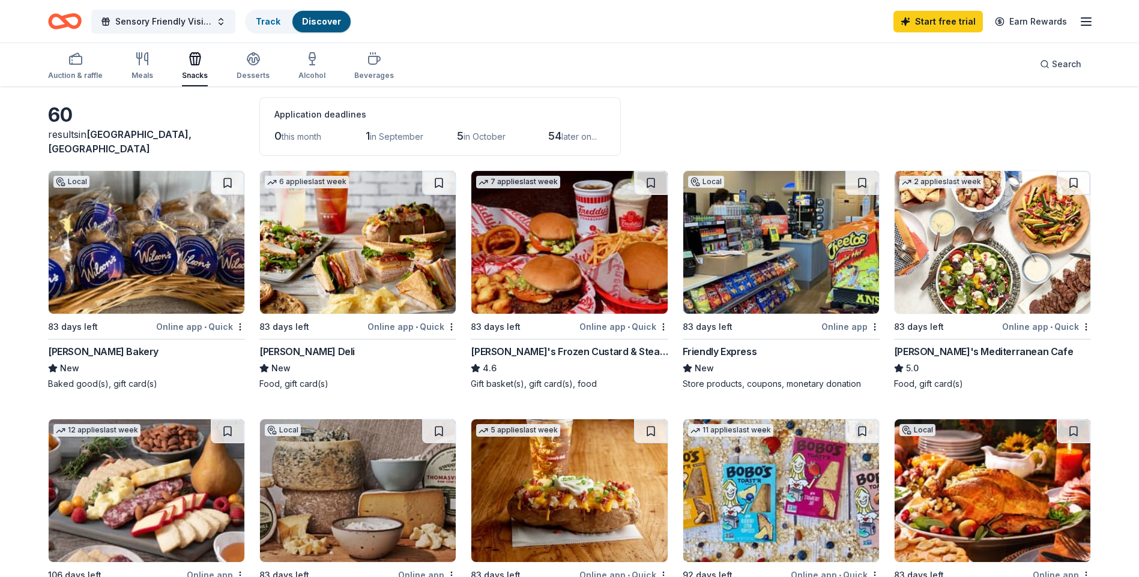
click at [554, 303] on img at bounding box center [569, 242] width 196 height 143
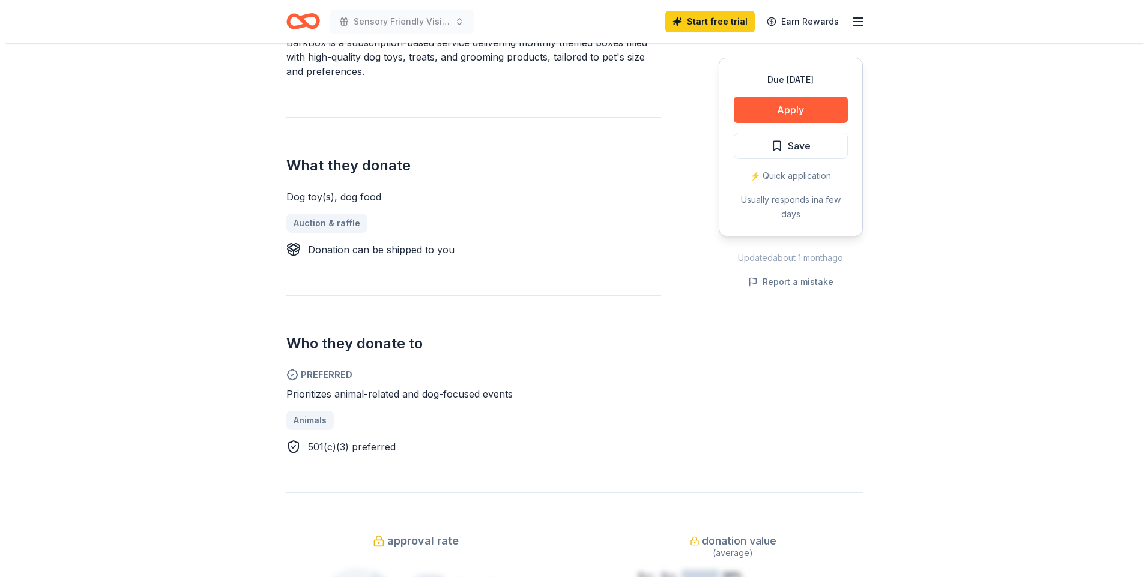
scroll to position [240, 0]
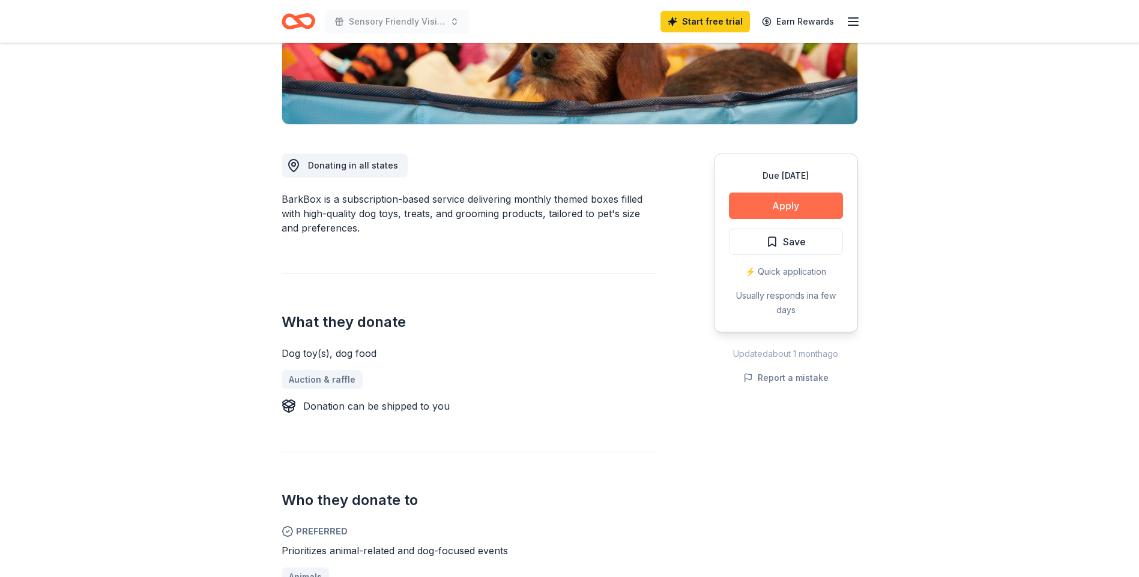
click at [767, 211] on button "Apply" at bounding box center [786, 206] width 114 height 26
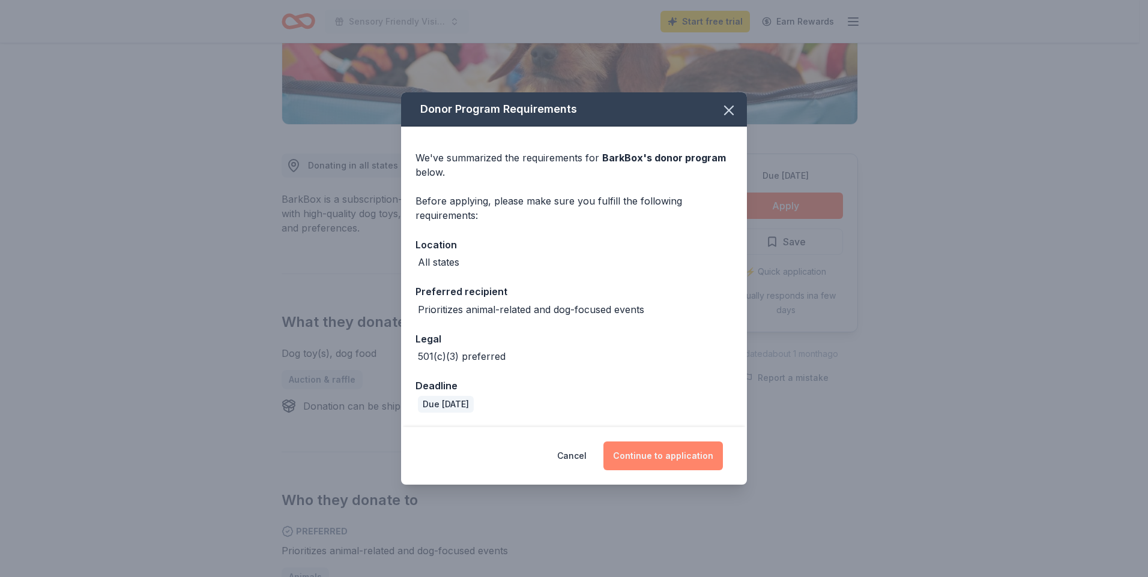
click at [683, 460] on button "Continue to application" at bounding box center [662, 456] width 119 height 29
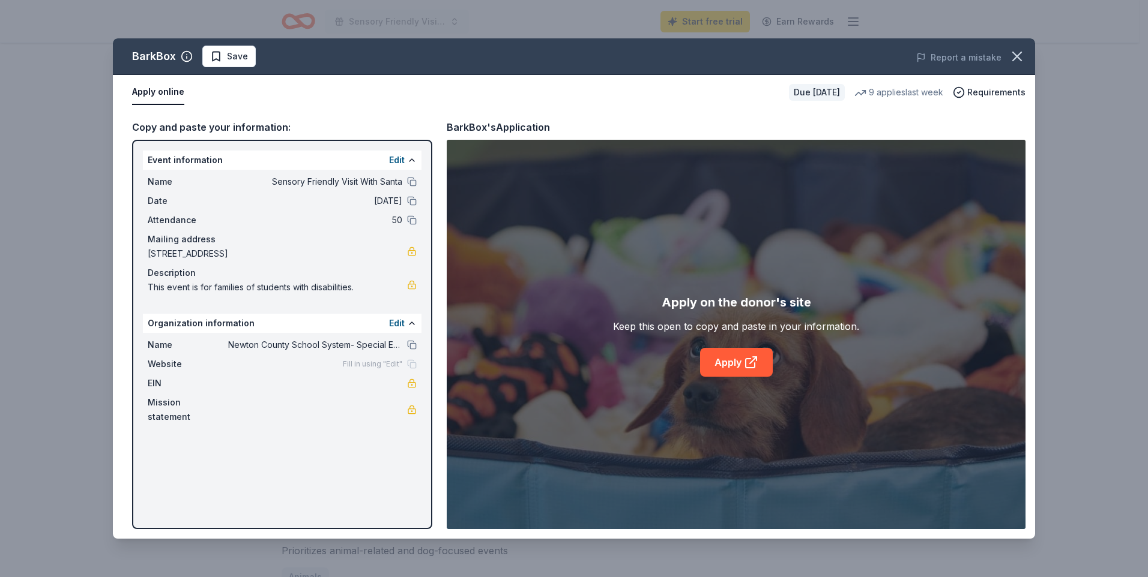
click at [367, 363] on span "Fill in using "Edit"" at bounding box center [372, 365] width 59 height 10
click at [408, 363] on div "Fill in using "Edit"" at bounding box center [380, 365] width 74 height 10
click at [400, 326] on button "Edit" at bounding box center [397, 323] width 16 height 14
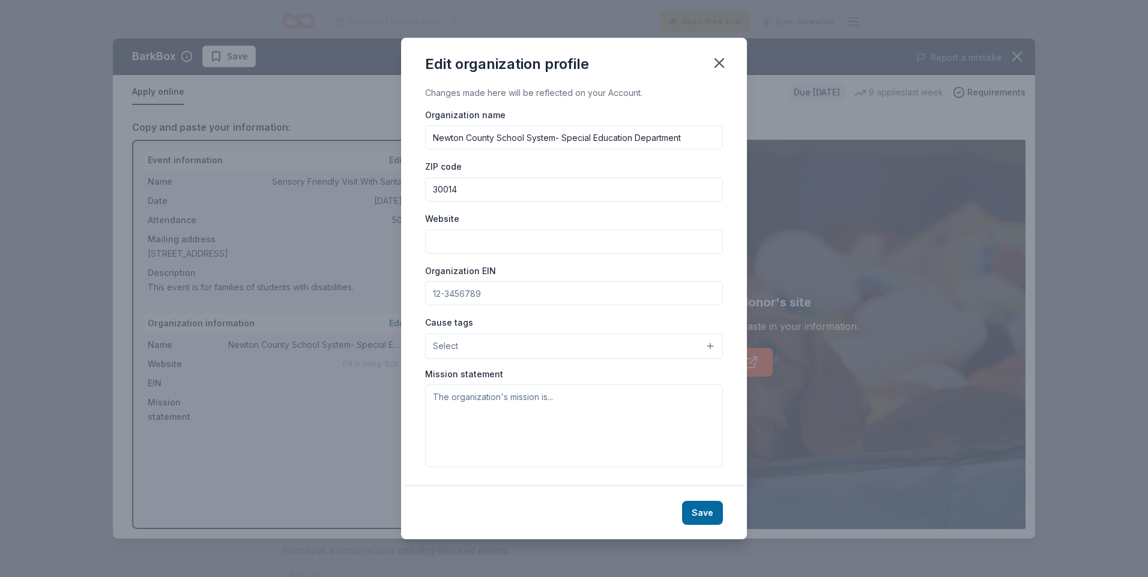
click at [467, 244] on input "Website" at bounding box center [574, 242] width 298 height 24
paste input "[URL][DOMAIN_NAME]"
type input "[URL][DOMAIN_NAME]"
click at [475, 292] on input "Organization EIN" at bounding box center [574, 294] width 298 height 24
click at [453, 297] on input "Organization EIN" at bounding box center [574, 294] width 298 height 24
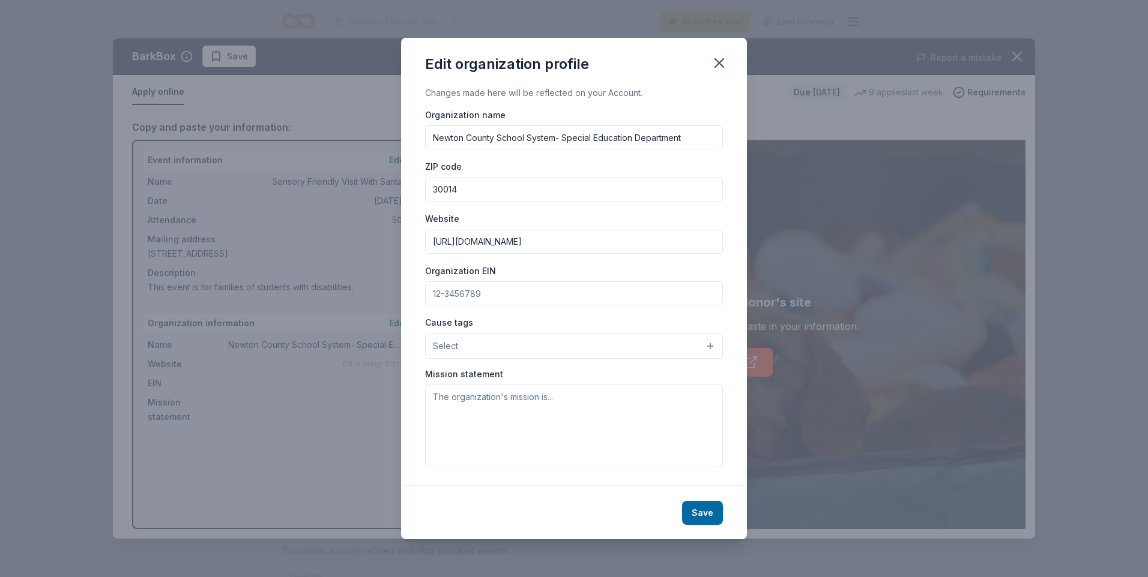
click at [453, 297] on input "Organization EIN" at bounding box center [574, 294] width 298 height 24
click at [717, 520] on button "Save" at bounding box center [702, 513] width 41 height 24
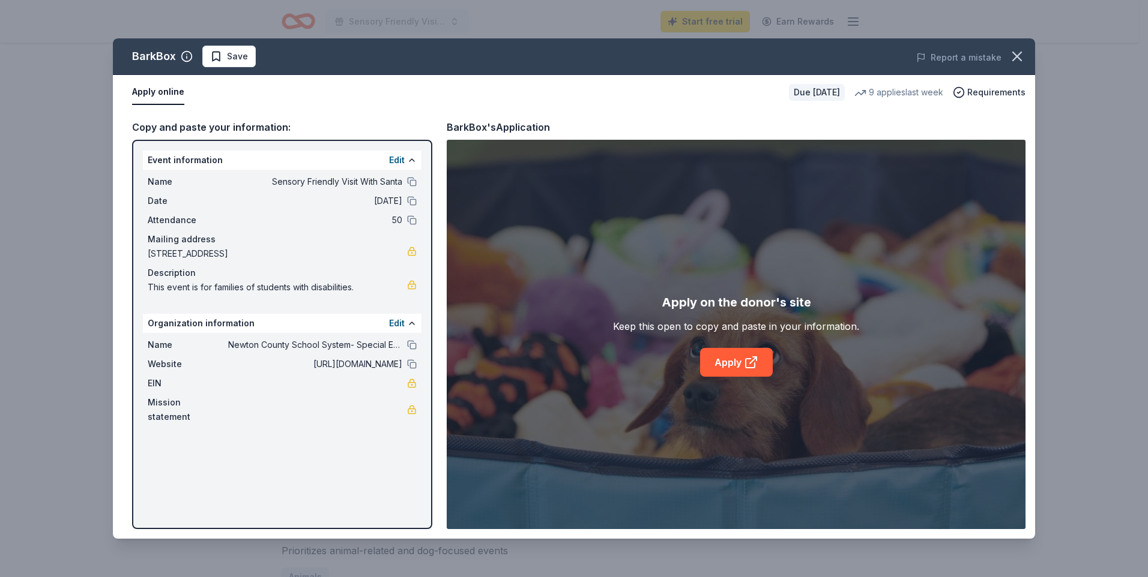
click at [406, 320] on div "Edit" at bounding box center [403, 323] width 28 height 14
click at [403, 327] on button "Edit" at bounding box center [397, 323] width 16 height 14
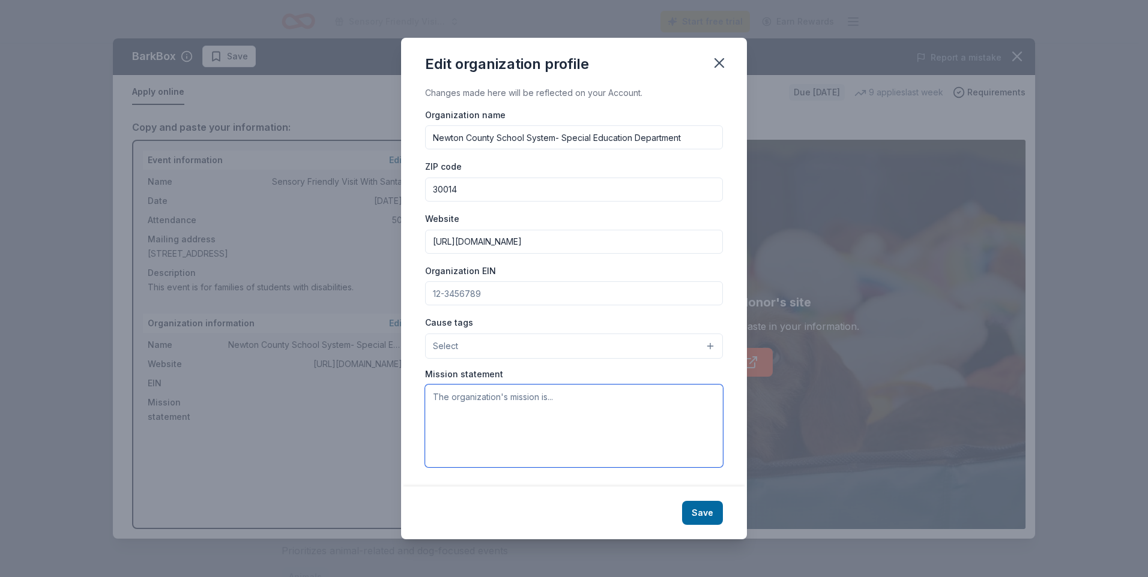
click at [491, 401] on textarea at bounding box center [574, 426] width 298 height 83
paste textarea "The Special Education Program serves students with disabilities by providing sp…"
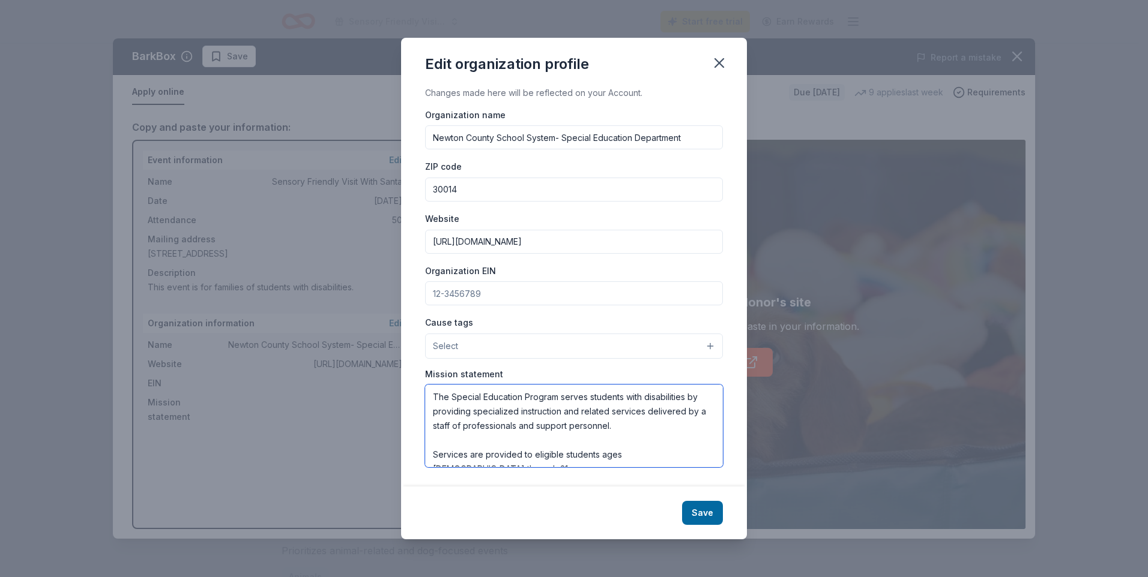
drag, startPoint x: 678, startPoint y: 457, endPoint x: 434, endPoint y: 356, distance: 263.8
click at [434, 356] on div "Organization name Newton County School System- Special Education Department ZIP…" at bounding box center [574, 287] width 298 height 361
type textarea "The Special Education Program serves students with disabilities by providing sp…"
click at [715, 56] on icon "button" at bounding box center [719, 63] width 17 height 17
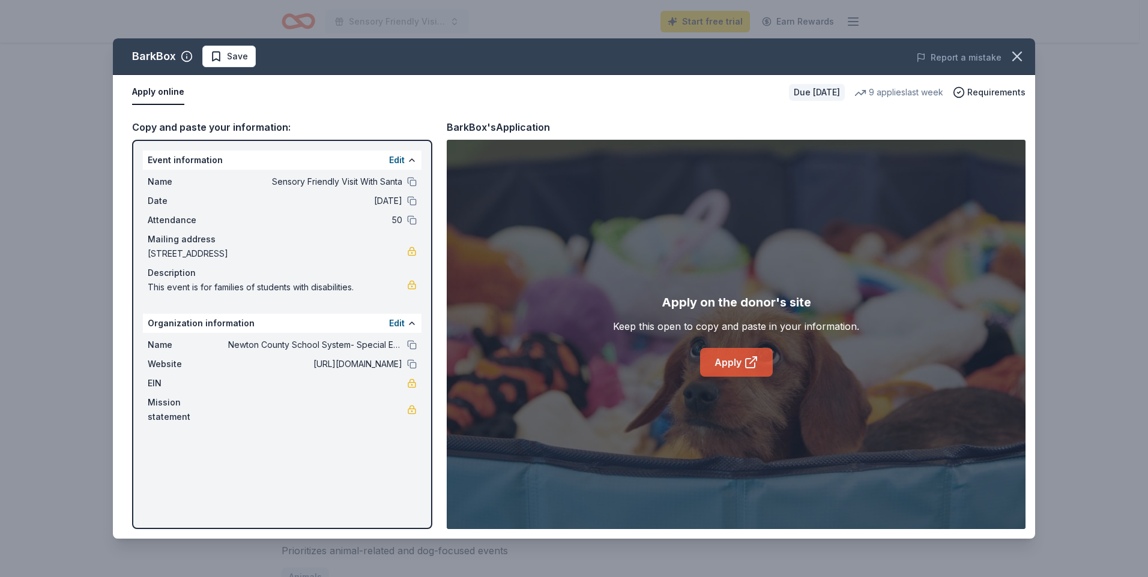
click at [744, 362] on icon at bounding box center [751, 362] width 14 height 14
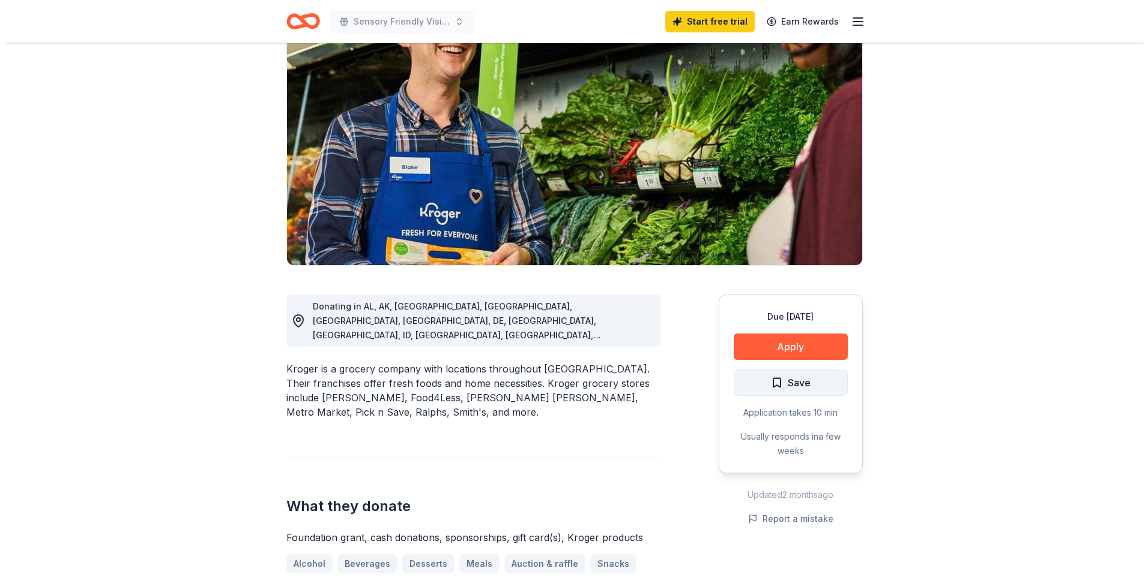
scroll to position [120, 0]
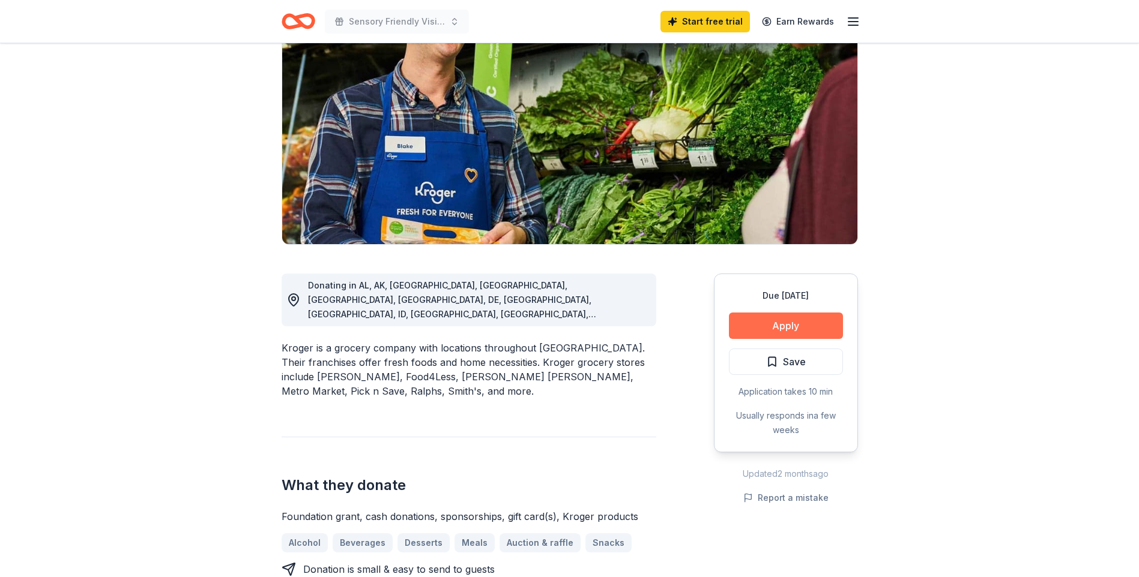
click at [794, 325] on button "Apply" at bounding box center [786, 326] width 114 height 26
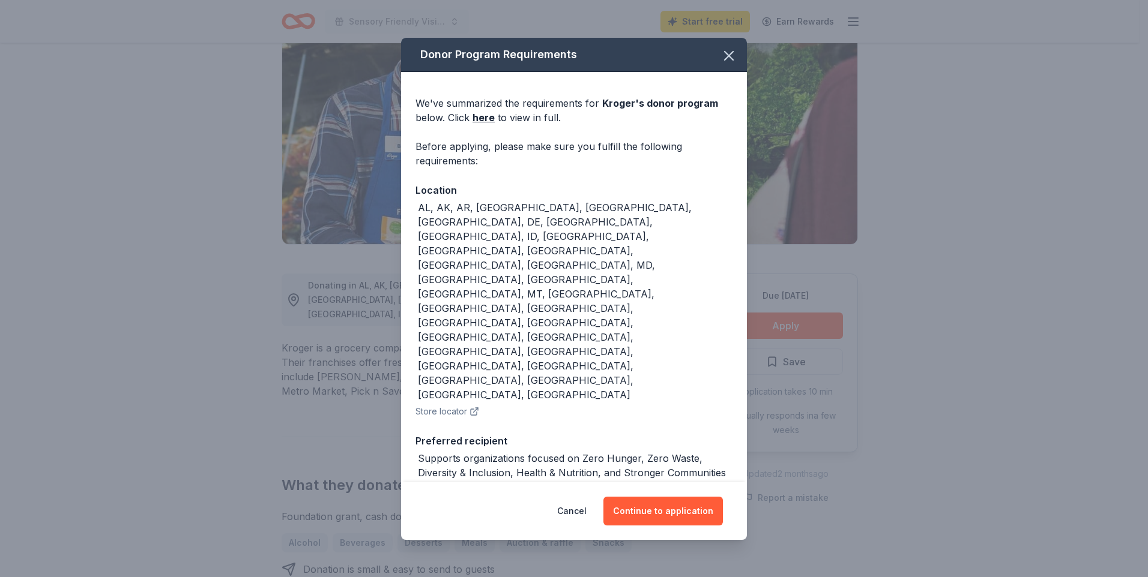
click at [699, 501] on div "Cancel Continue to application" at bounding box center [574, 512] width 346 height 58
click at [690, 497] on button "Continue to application" at bounding box center [662, 511] width 119 height 29
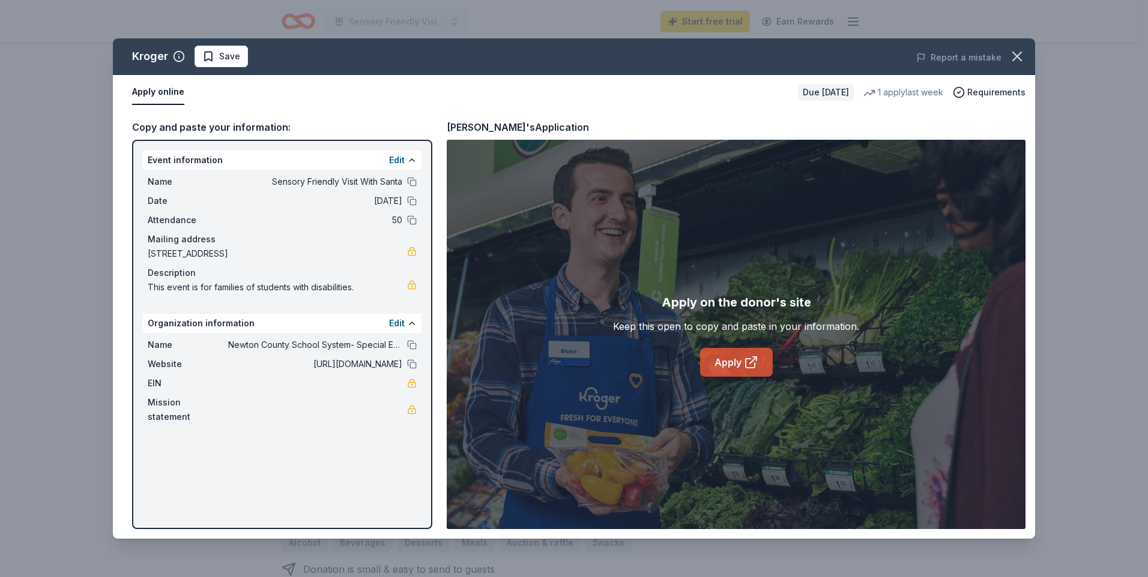
click at [738, 358] on link "Apply" at bounding box center [736, 362] width 73 height 29
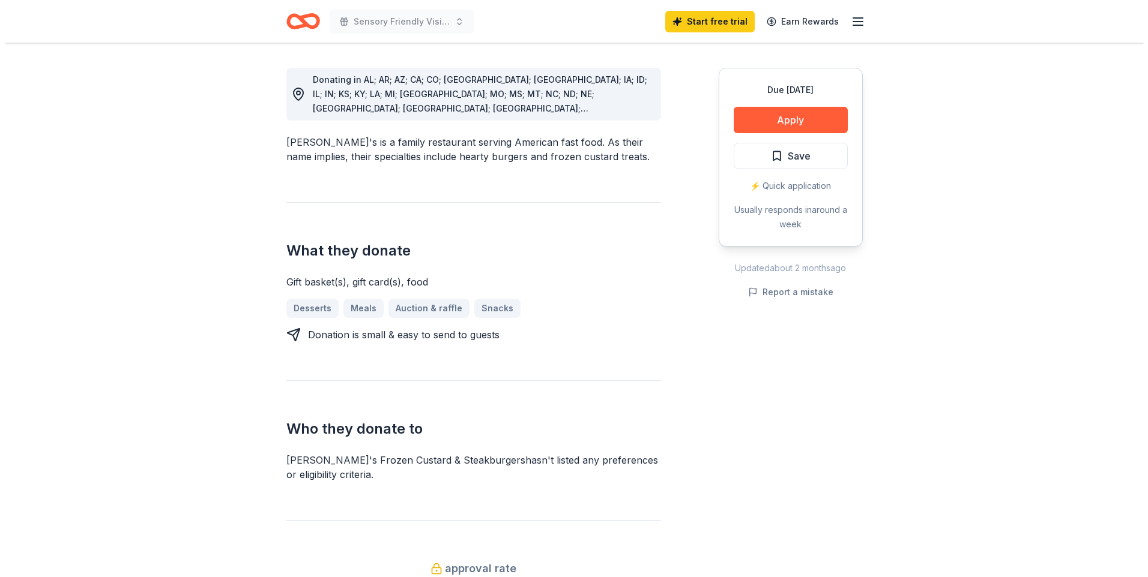
scroll to position [360, 0]
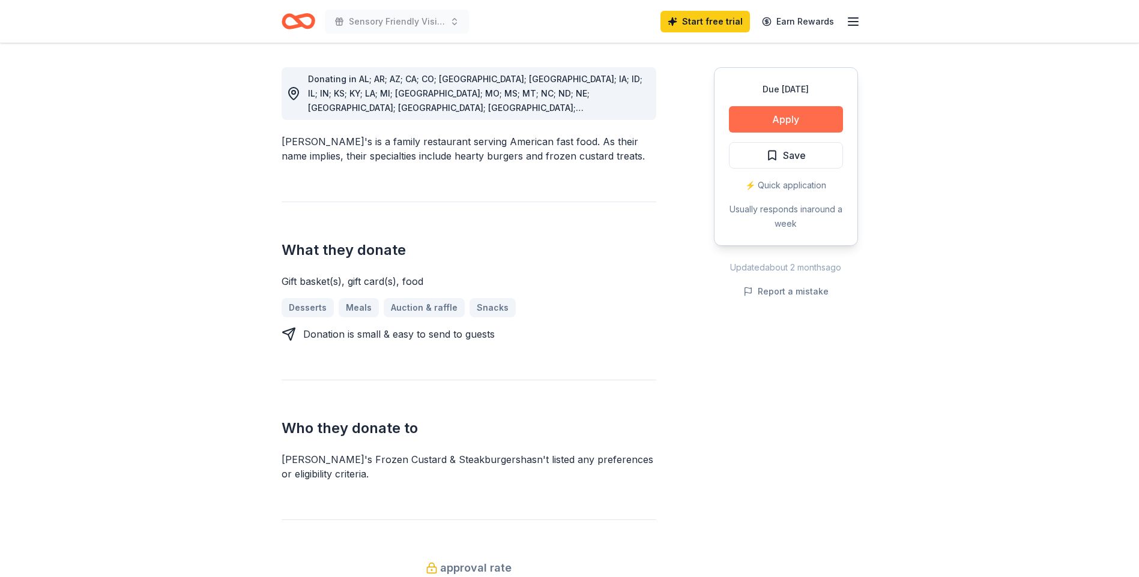
click at [774, 106] on button "Apply" at bounding box center [786, 119] width 114 height 26
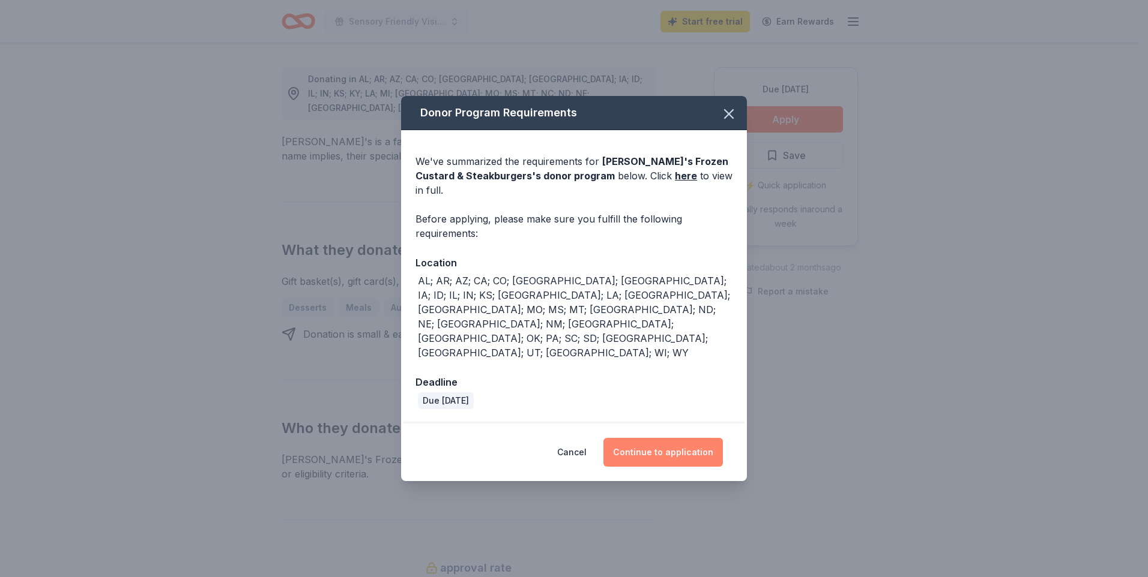
click at [664, 438] on button "Continue to application" at bounding box center [662, 452] width 119 height 29
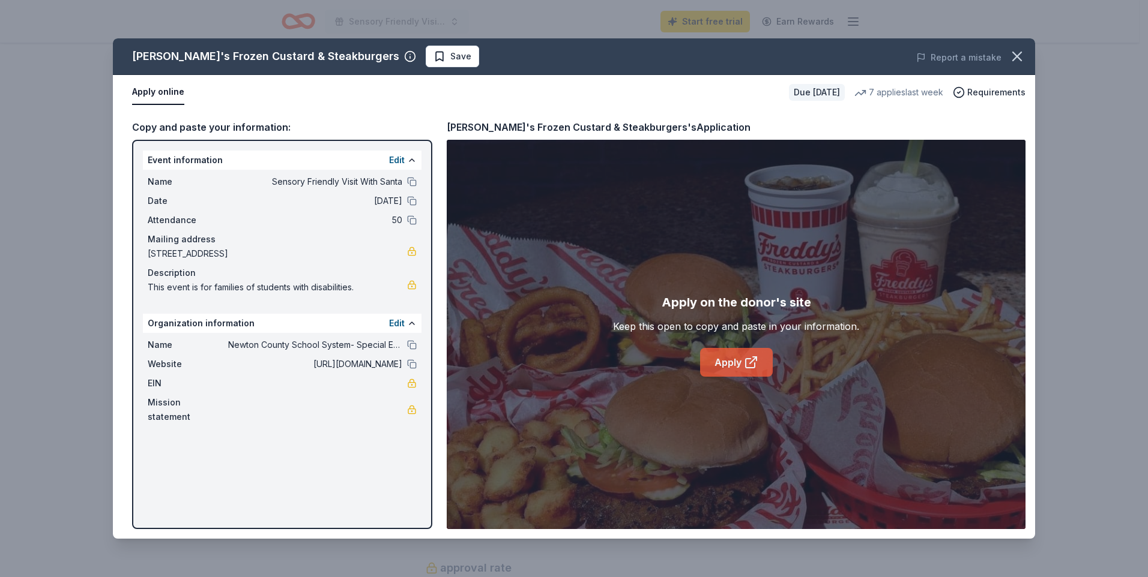
click at [734, 360] on link "Apply" at bounding box center [736, 362] width 73 height 29
